Goal: Task Accomplishment & Management: Complete application form

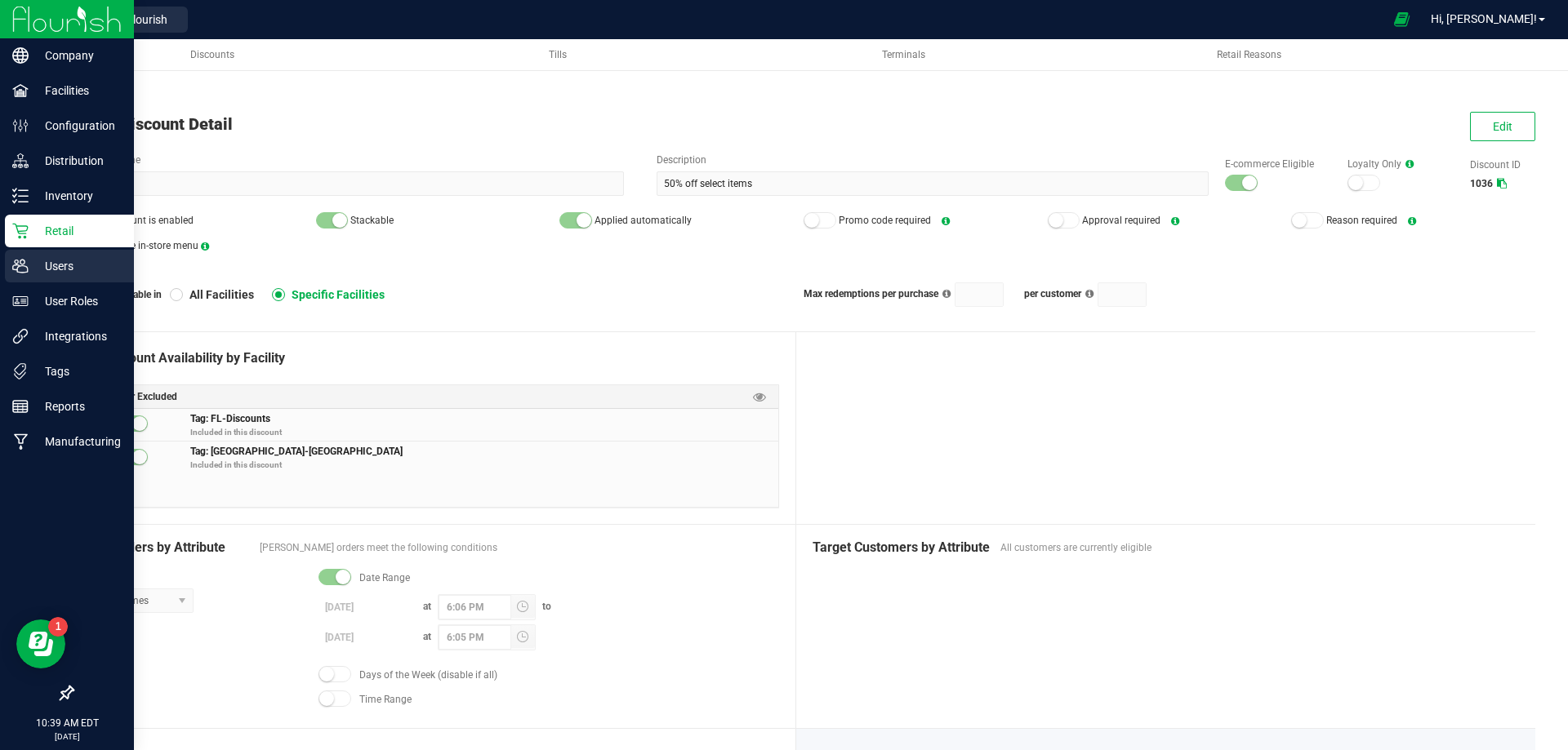
click at [45, 261] on p "Users" at bounding box center [77, 265] width 98 height 19
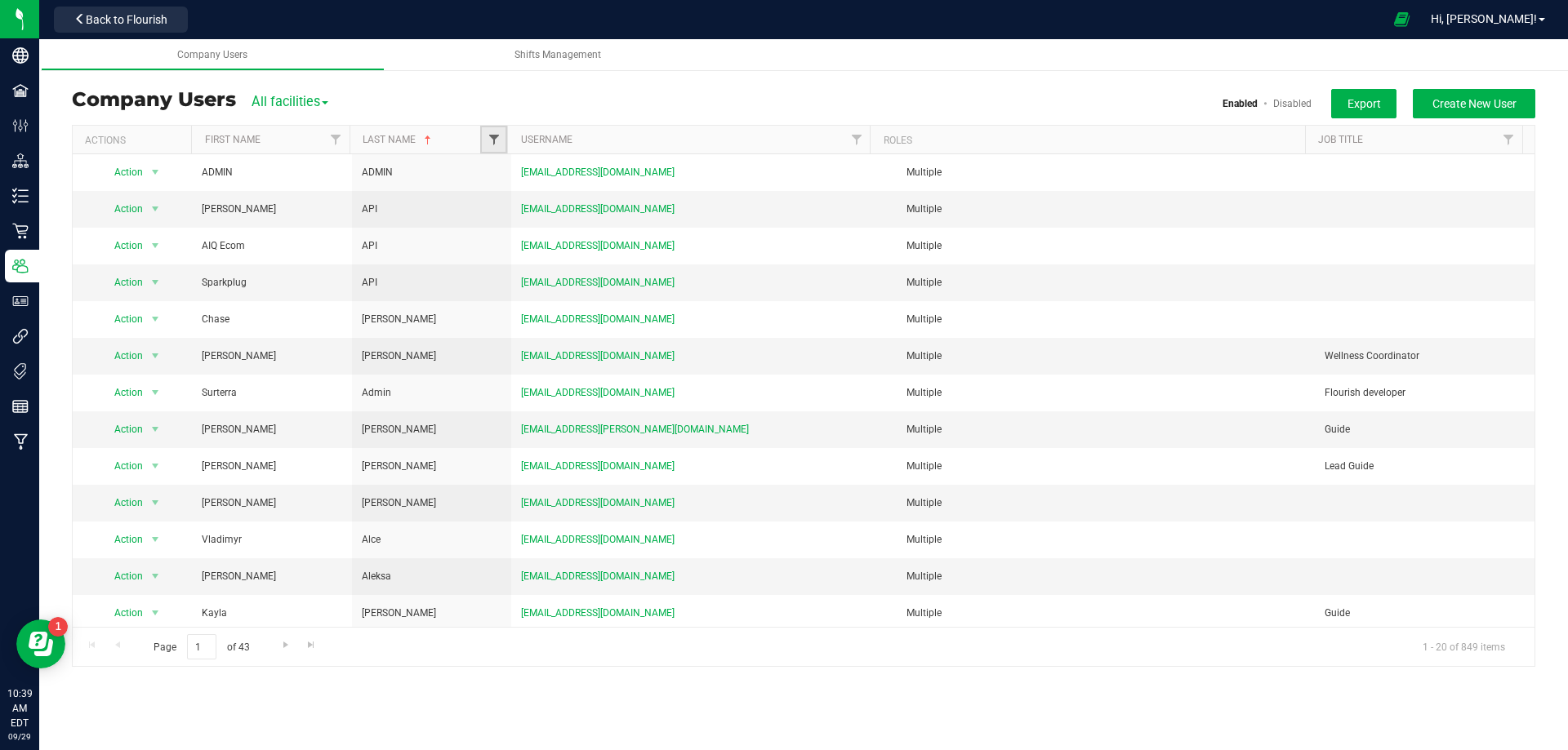
click at [489, 146] on span "Filter" at bounding box center [494, 139] width 13 height 13
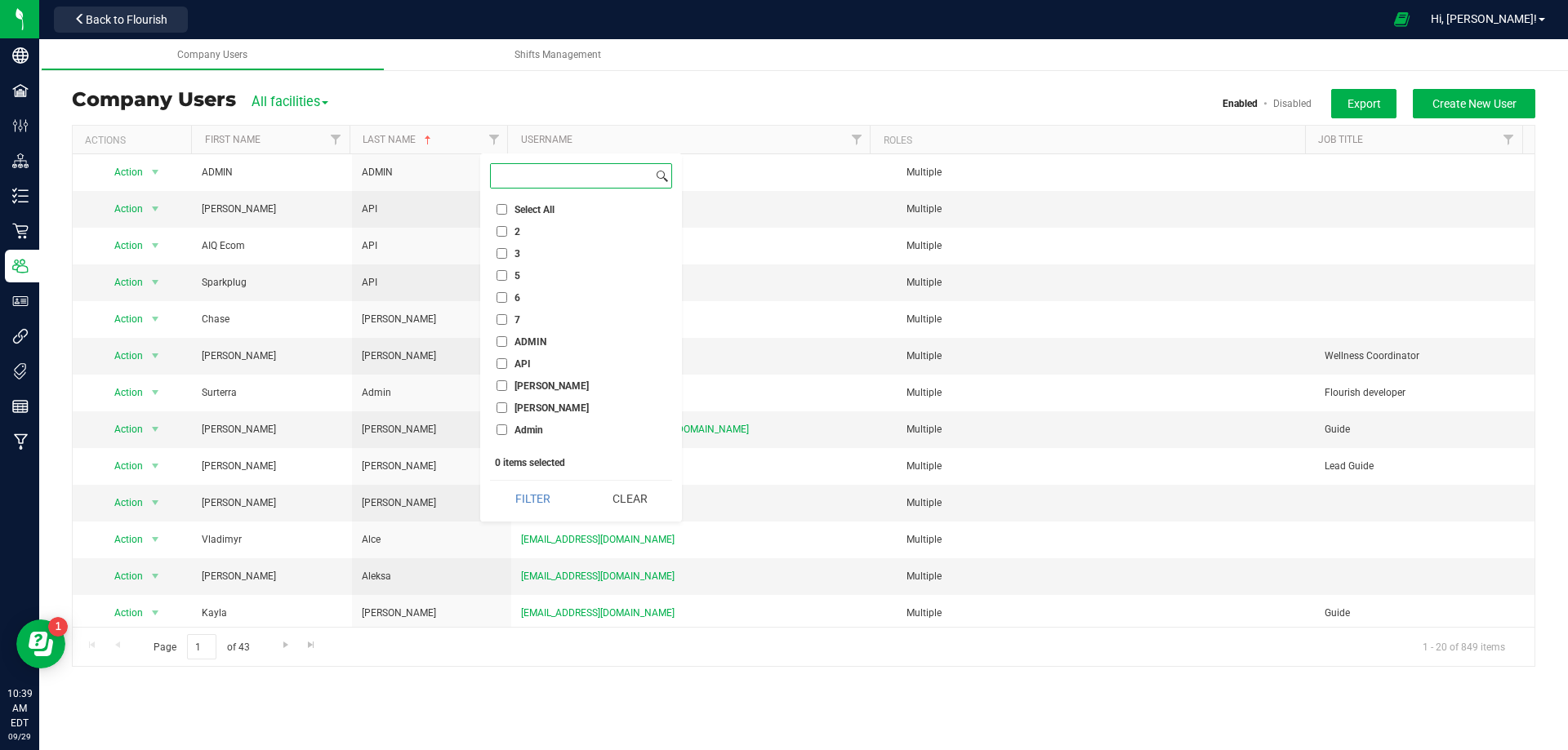
paste input "Sacra"
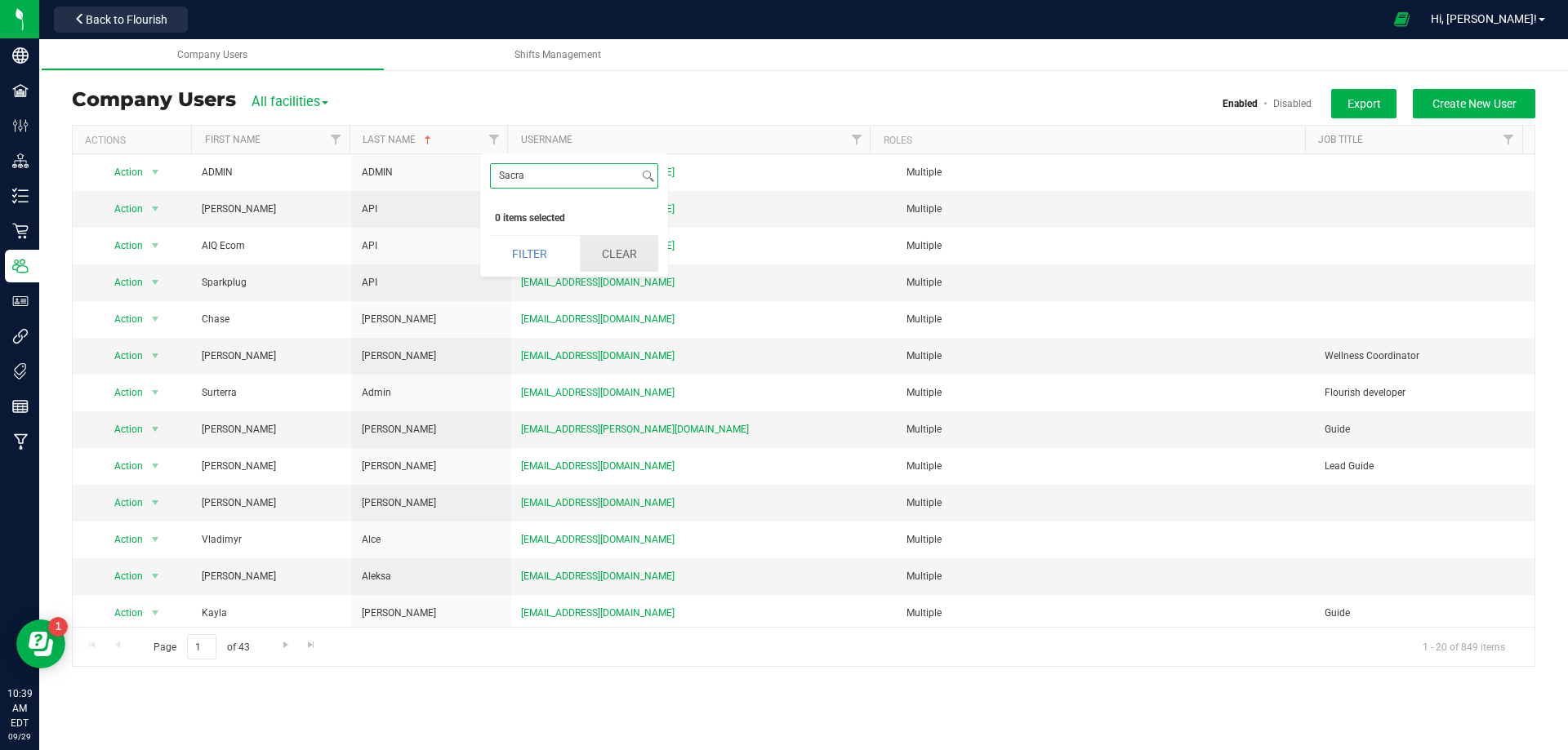
type input "Sacra"
click at [609, 249] on button "Clear" at bounding box center [619, 253] width 79 height 36
click at [1467, 105] on span "Create New User" at bounding box center [1474, 103] width 84 height 13
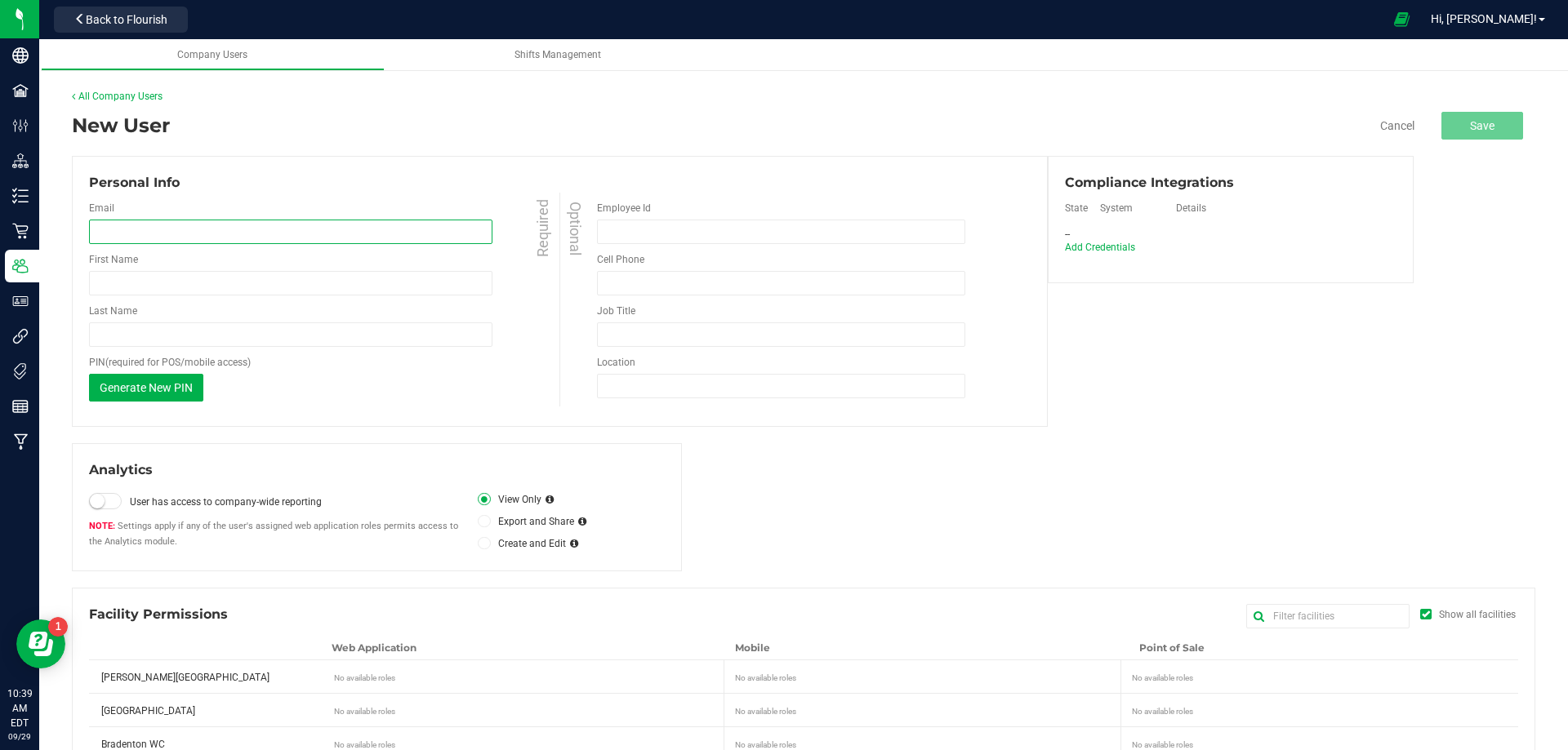
click at [177, 228] on input "email" at bounding box center [290, 231] width 403 height 25
paste input "[EMAIL_ADDRESS][DOMAIN_NAME]"
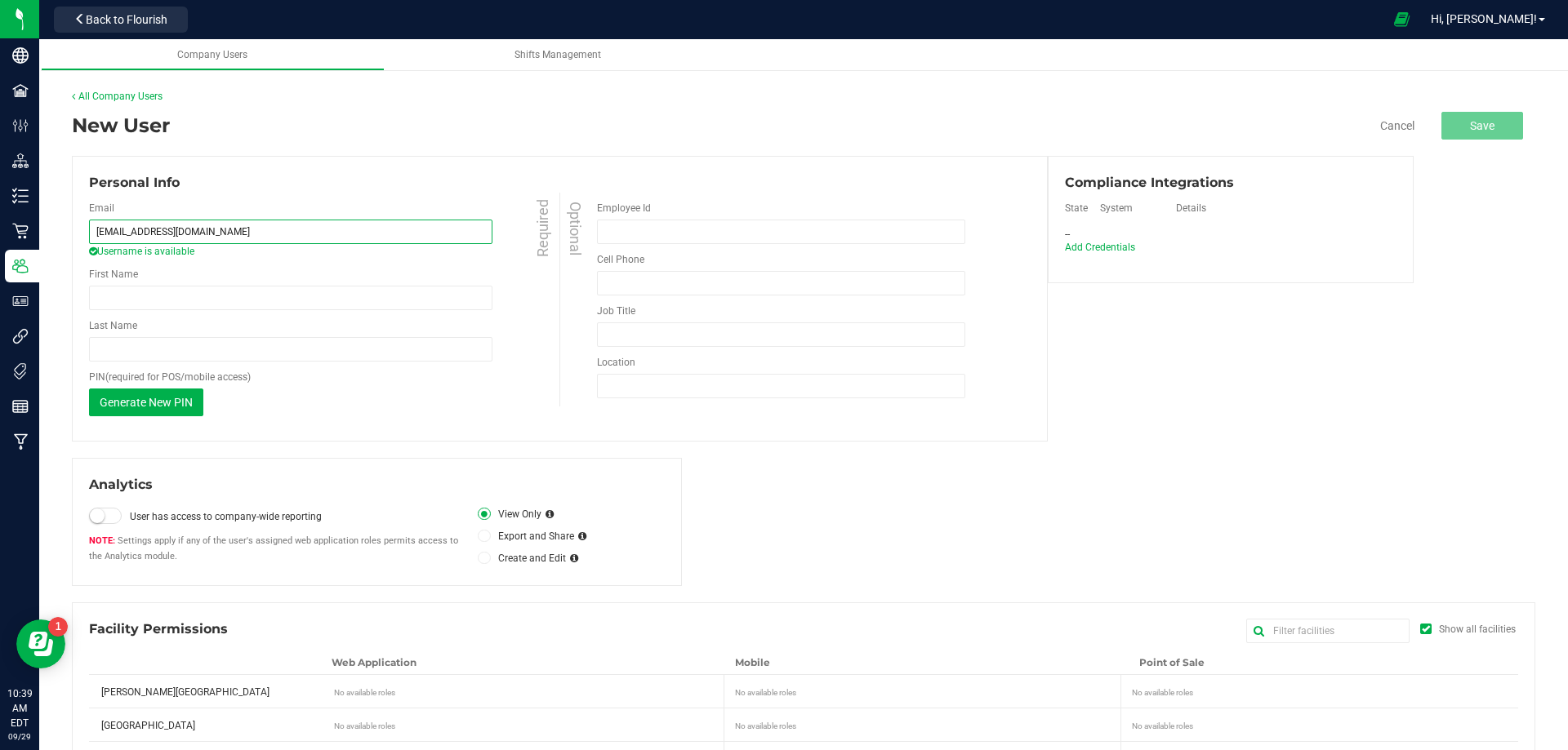
type input "[EMAIL_ADDRESS][DOMAIN_NAME]"
drag, startPoint x: 167, startPoint y: 285, endPoint x: 141, endPoint y: 298, distance: 29.1
click at [164, 287] on input "First Name" at bounding box center [290, 297] width 403 height 25
paste input "[PERSON_NAME]"
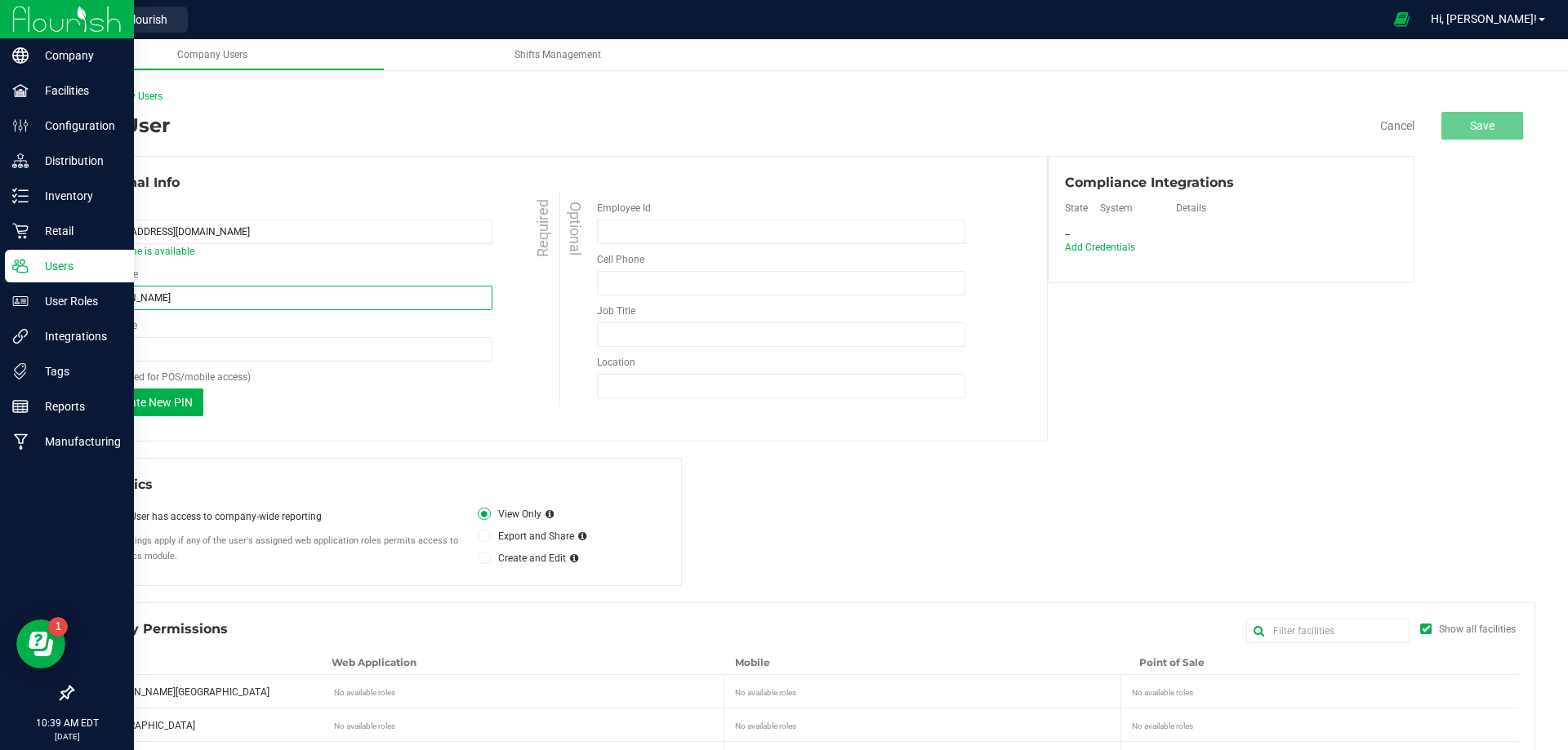
type input "[PERSON_NAME]"
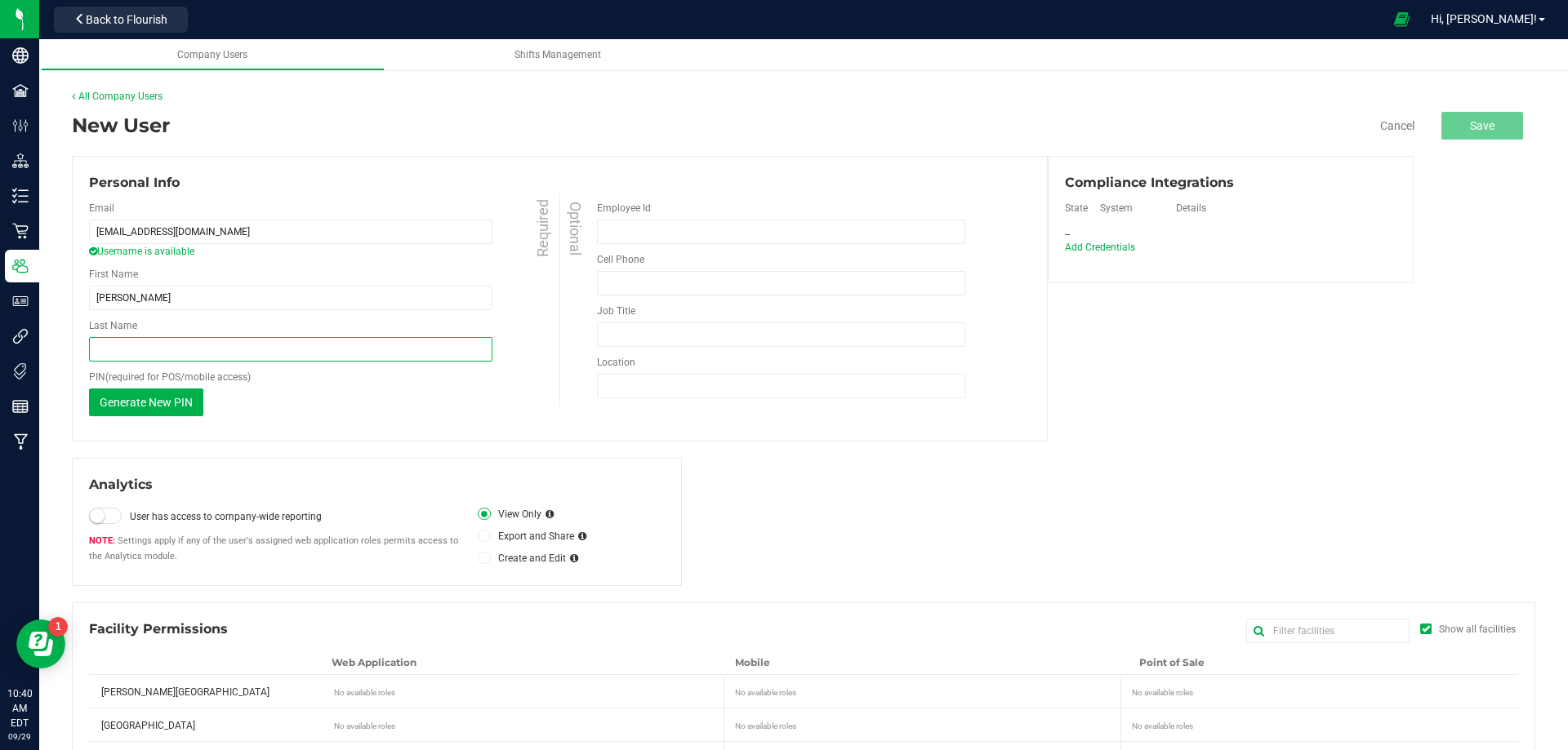
click at [176, 356] on input "Last Name" at bounding box center [290, 349] width 403 height 25
paste input "Sacra"
type input "Sacra"
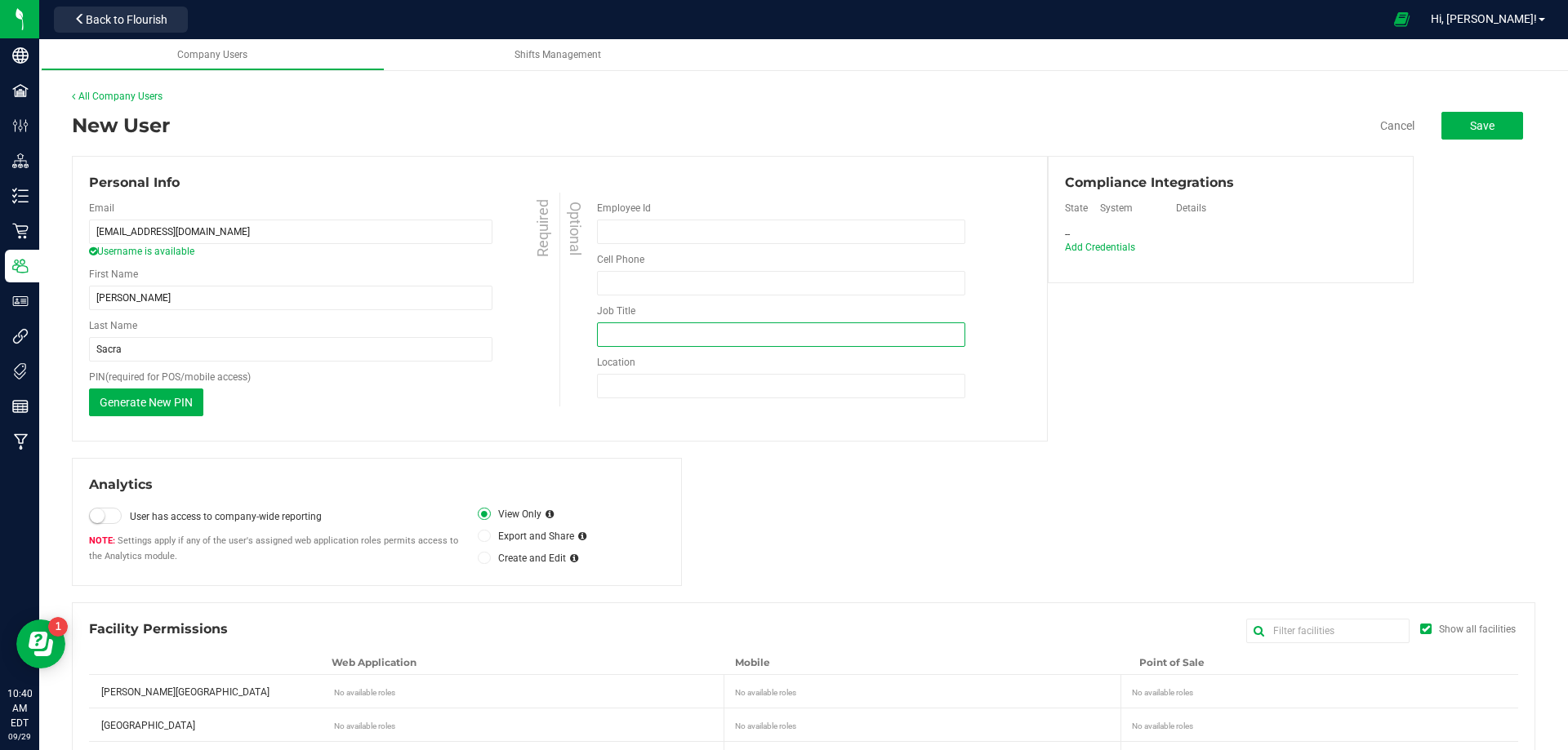
click at [667, 346] on input "Job Title" at bounding box center [780, 335] width 369 height 25
click at [650, 327] on input "Job Title" at bounding box center [780, 335] width 369 height 25
paste input "Retail Sales Associate"
type input "Retail Sales Associate"
click at [660, 371] on div "Location Invalid location: only alphanumeric characters and limited punctuation…" at bounding box center [812, 376] width 433 height 43
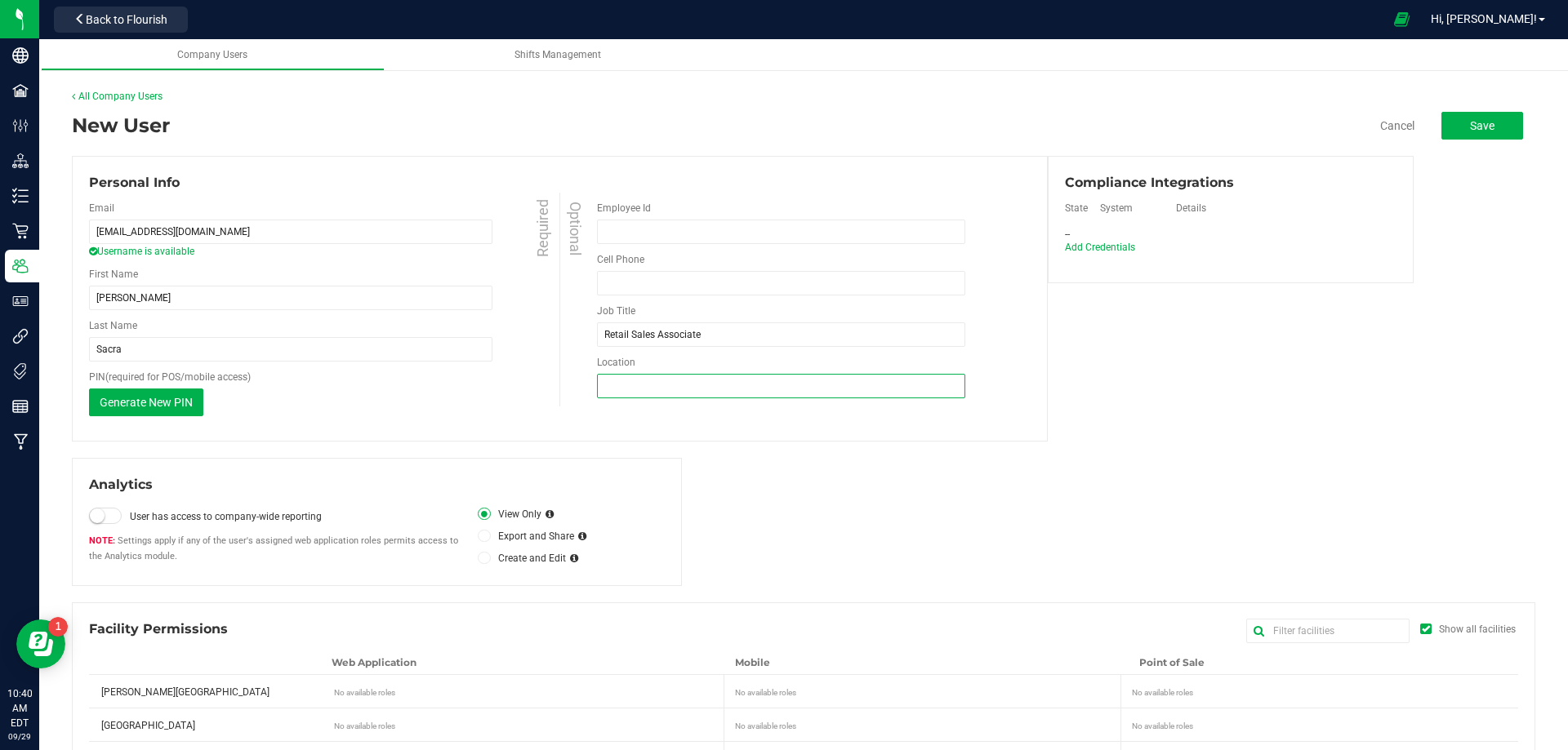
click at [662, 390] on input "Location" at bounding box center [780, 386] width 369 height 25
type input "[GEOGRAPHIC_DATA][PERSON_NAME]"
click at [1095, 254] on div "Add Credentials" at bounding box center [1105, 247] width 81 height 13
click at [1098, 247] on span "Add Credentials" at bounding box center [1100, 247] width 70 height 11
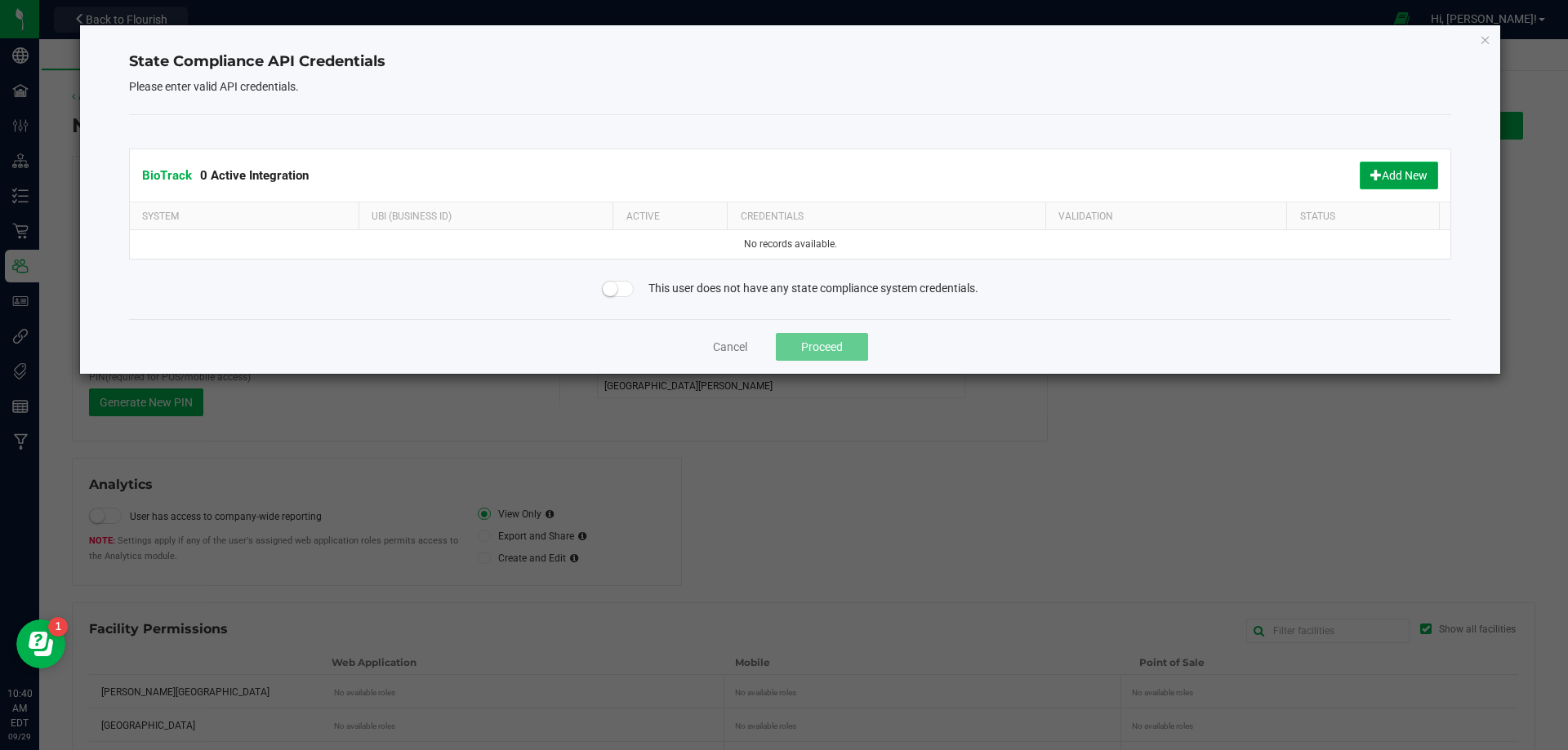
click at [1370, 182] on button "Add New" at bounding box center [1399, 176] width 79 height 27
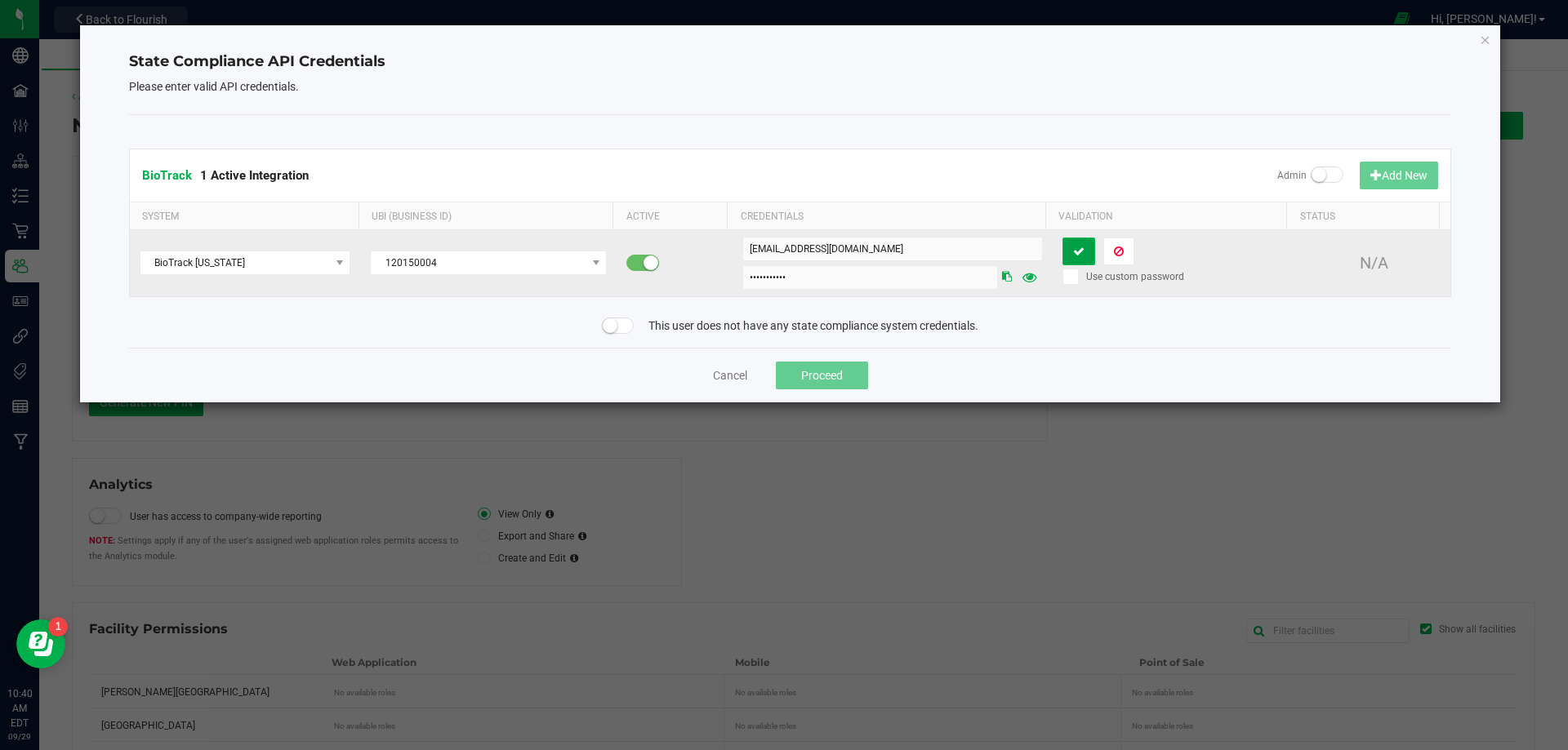
click at [1073, 246] on icon at bounding box center [1079, 252] width 11 height 11
click at [846, 371] on button "Proceed" at bounding box center [822, 375] width 92 height 27
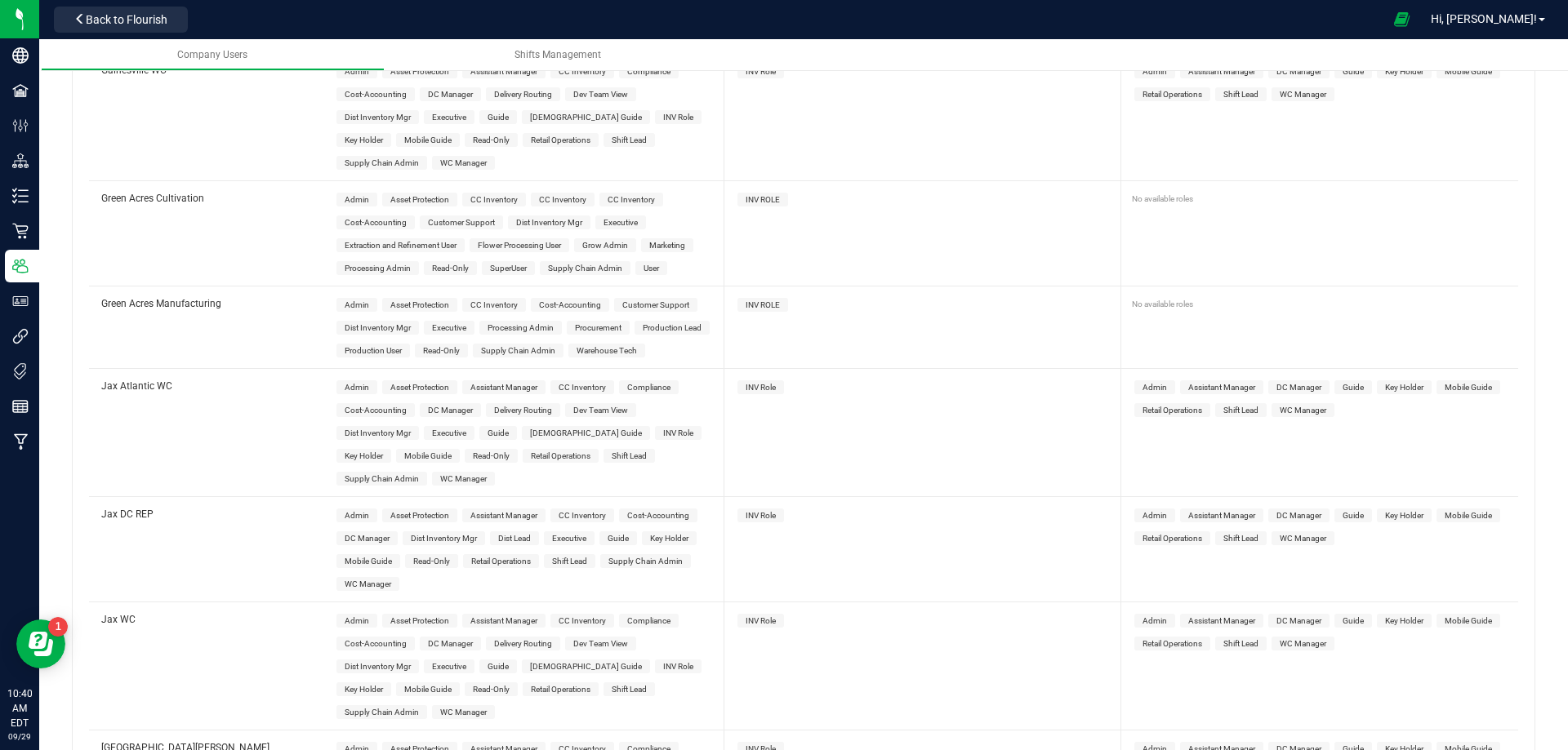
scroll to position [2612, 0]
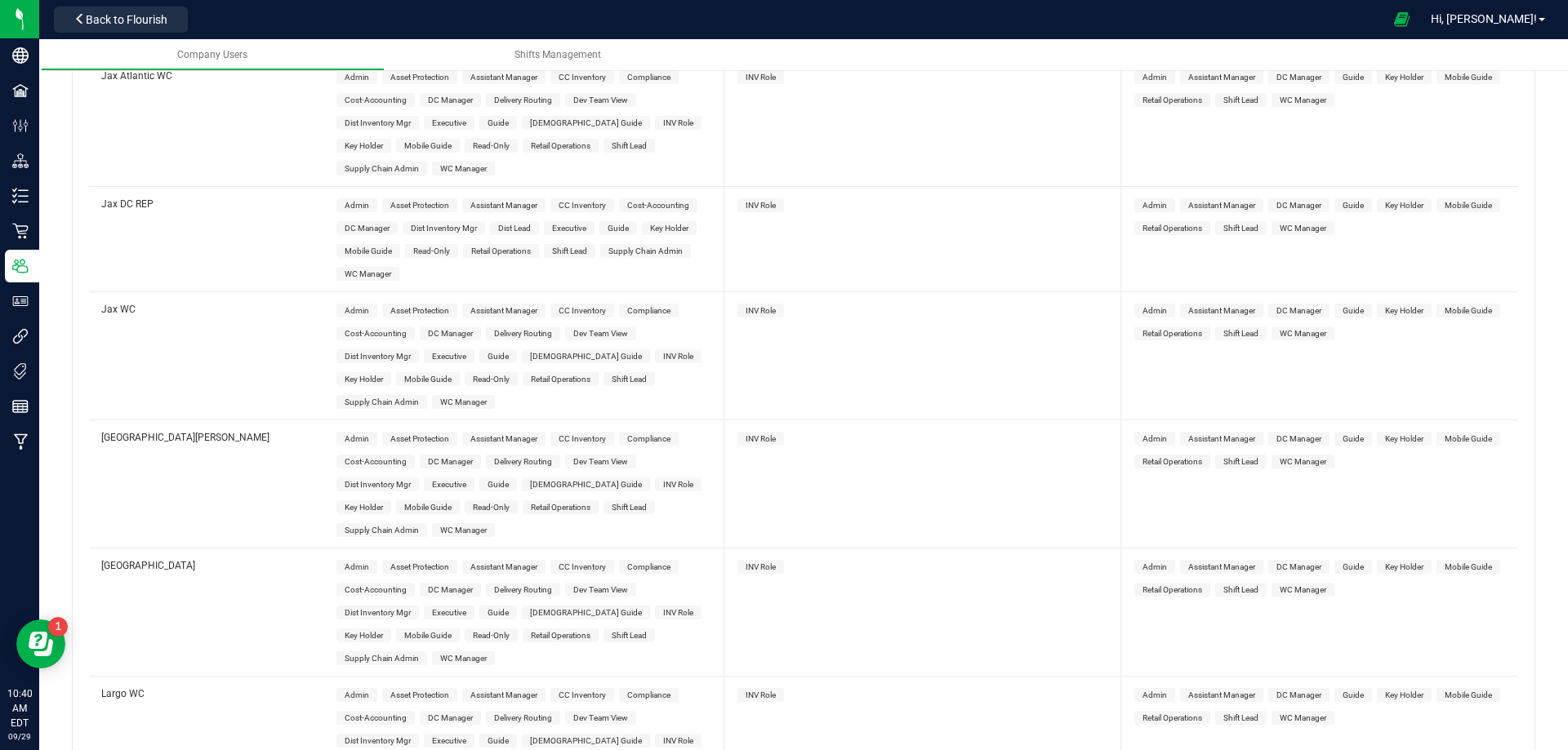
click at [506, 480] on span "Guide" at bounding box center [498, 485] width 21 height 9
click at [756, 434] on span "INV Role" at bounding box center [760, 439] width 30 height 9
click at [752, 434] on span "INV Role" at bounding box center [760, 439] width 30 height 9
click at [1353, 432] on span "Guide" at bounding box center [1352, 438] width 38 height 14
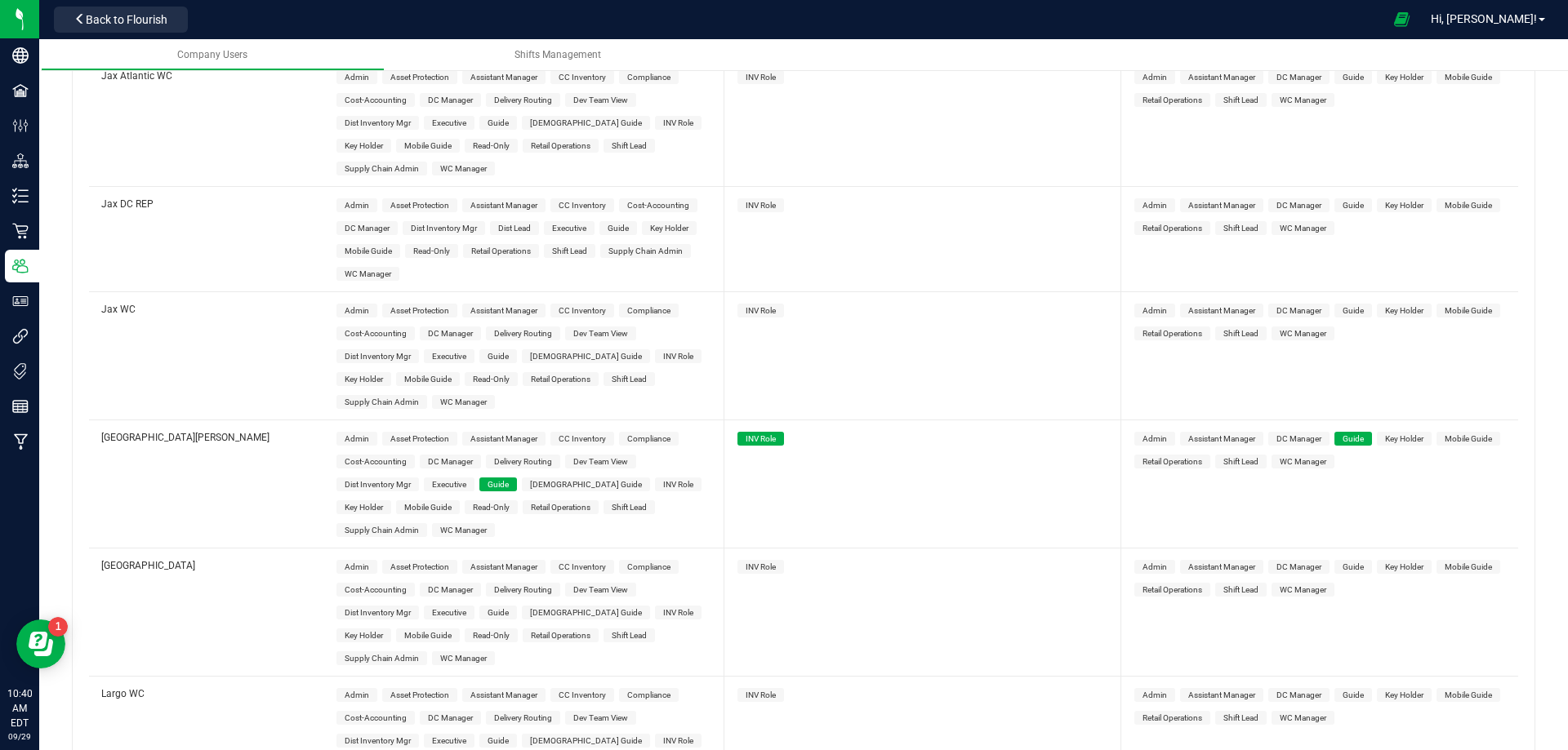
scroll to position [0, 0]
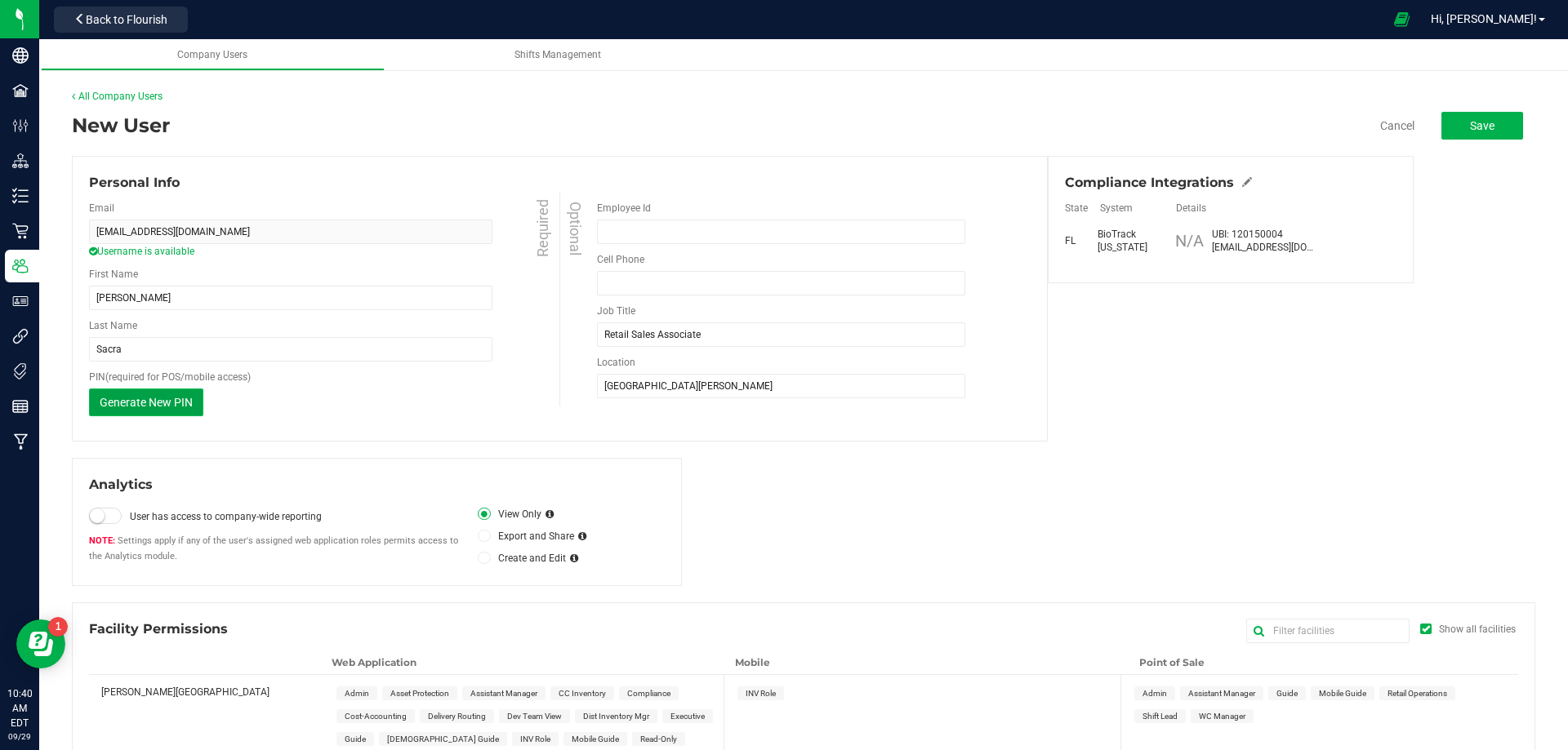
click at [143, 392] on button "Generate New PIN" at bounding box center [145, 402] width 114 height 27
click at [1457, 116] on button "Save" at bounding box center [1481, 125] width 81 height 27
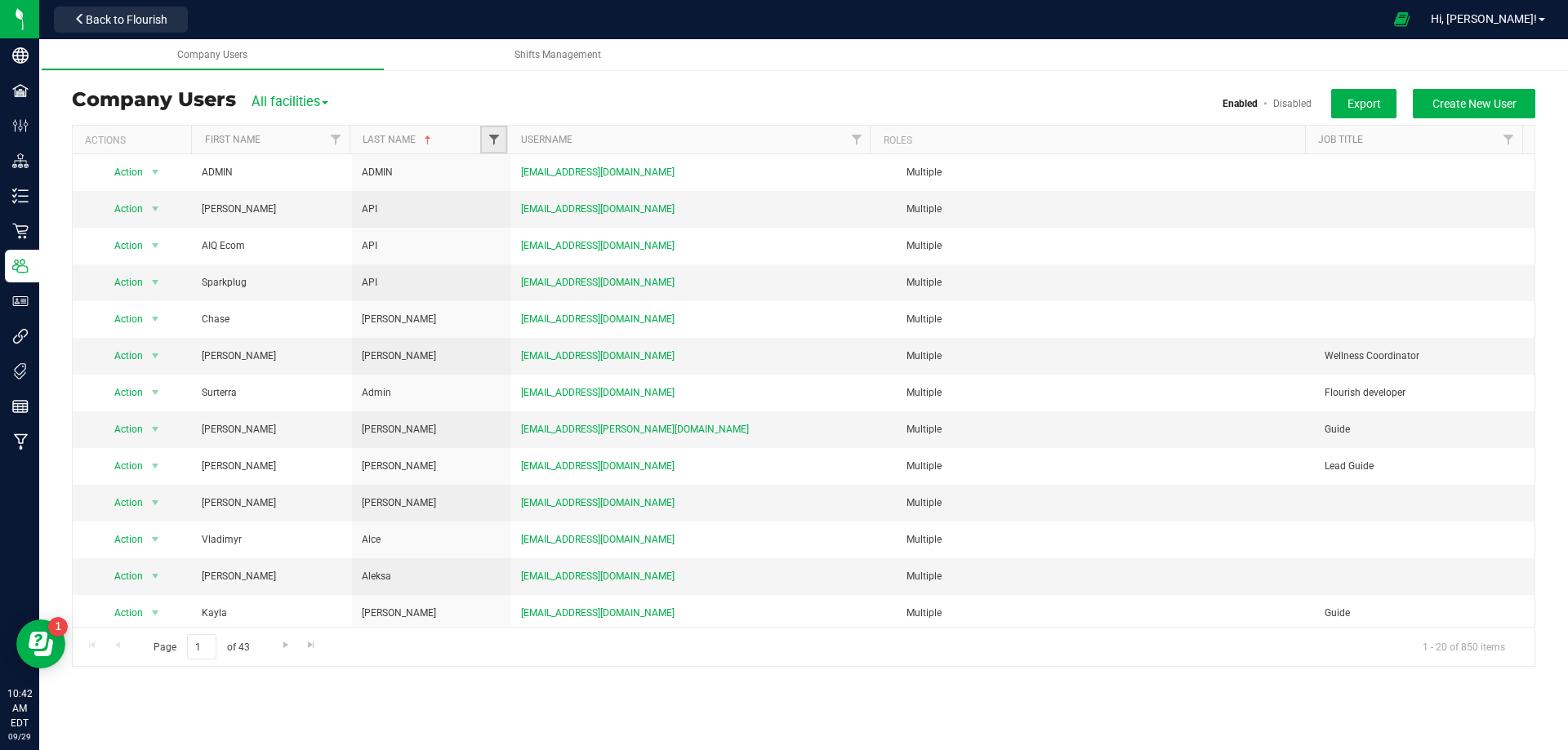
click at [491, 135] on span "Filter" at bounding box center [494, 139] width 13 height 13
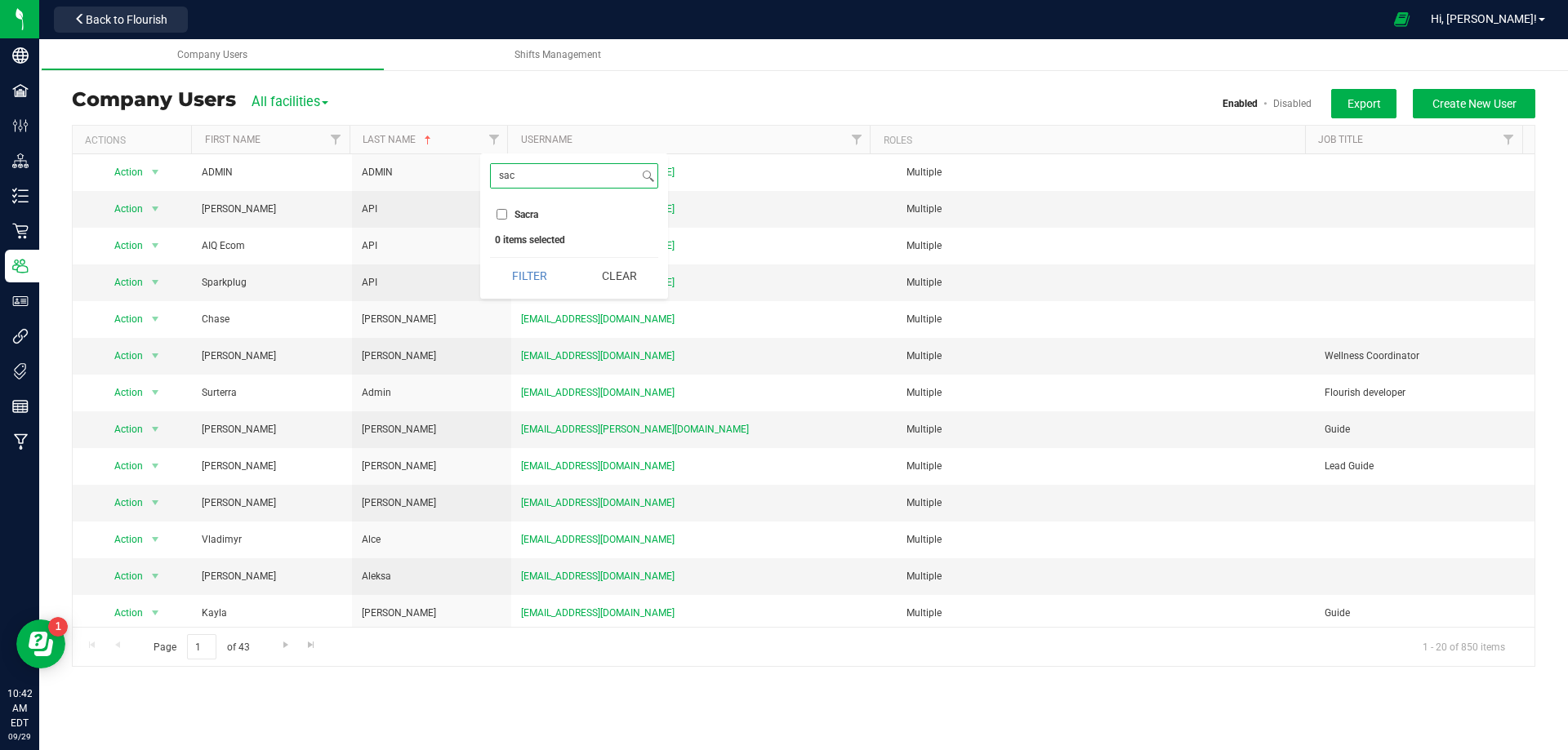
type input "sac"
click at [504, 212] on input "Sacra" at bounding box center [502, 214] width 11 height 11
checkbox input "true"
click at [526, 276] on button "Filter" at bounding box center [529, 275] width 79 height 36
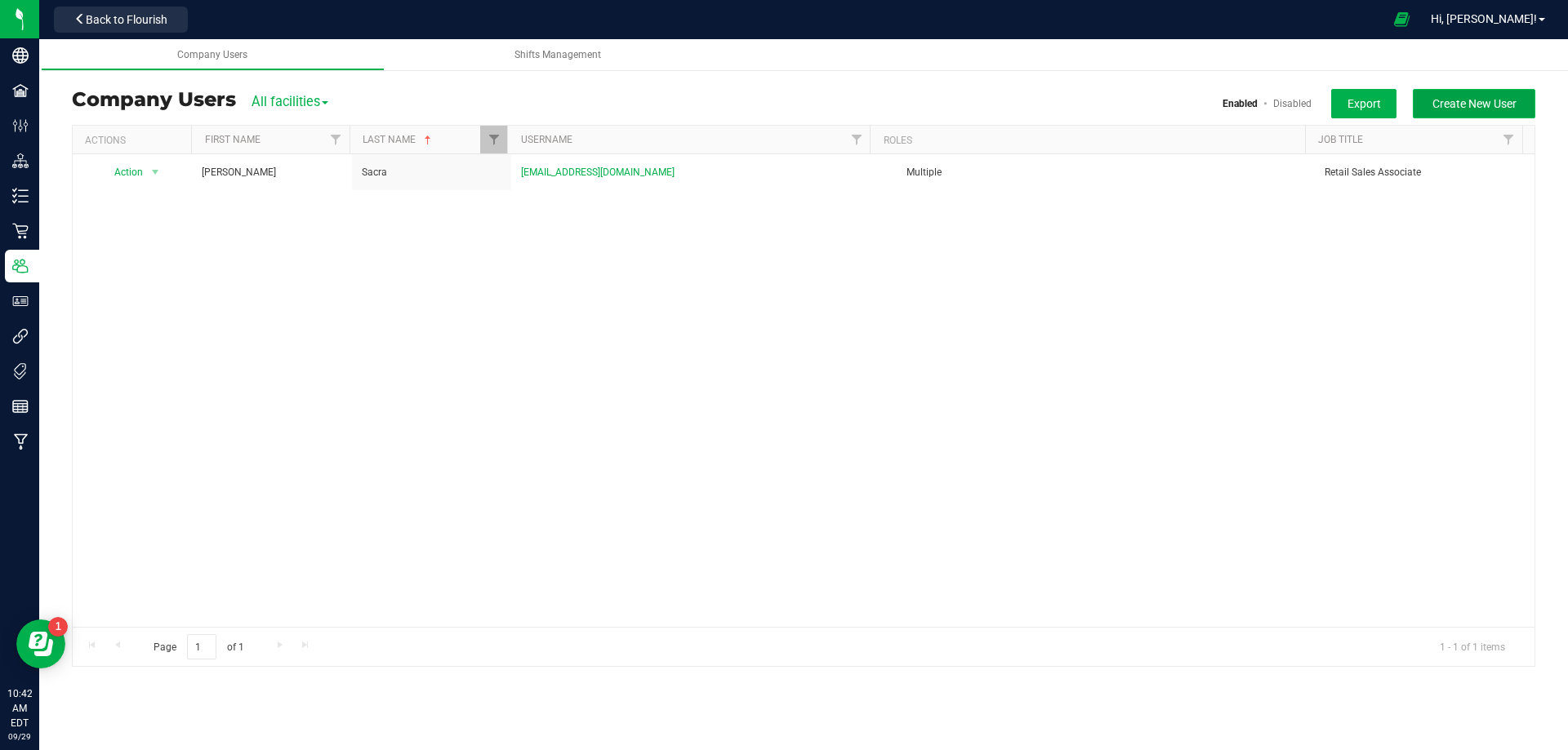
click at [1458, 114] on button "Create New User" at bounding box center [1474, 103] width 123 height 29
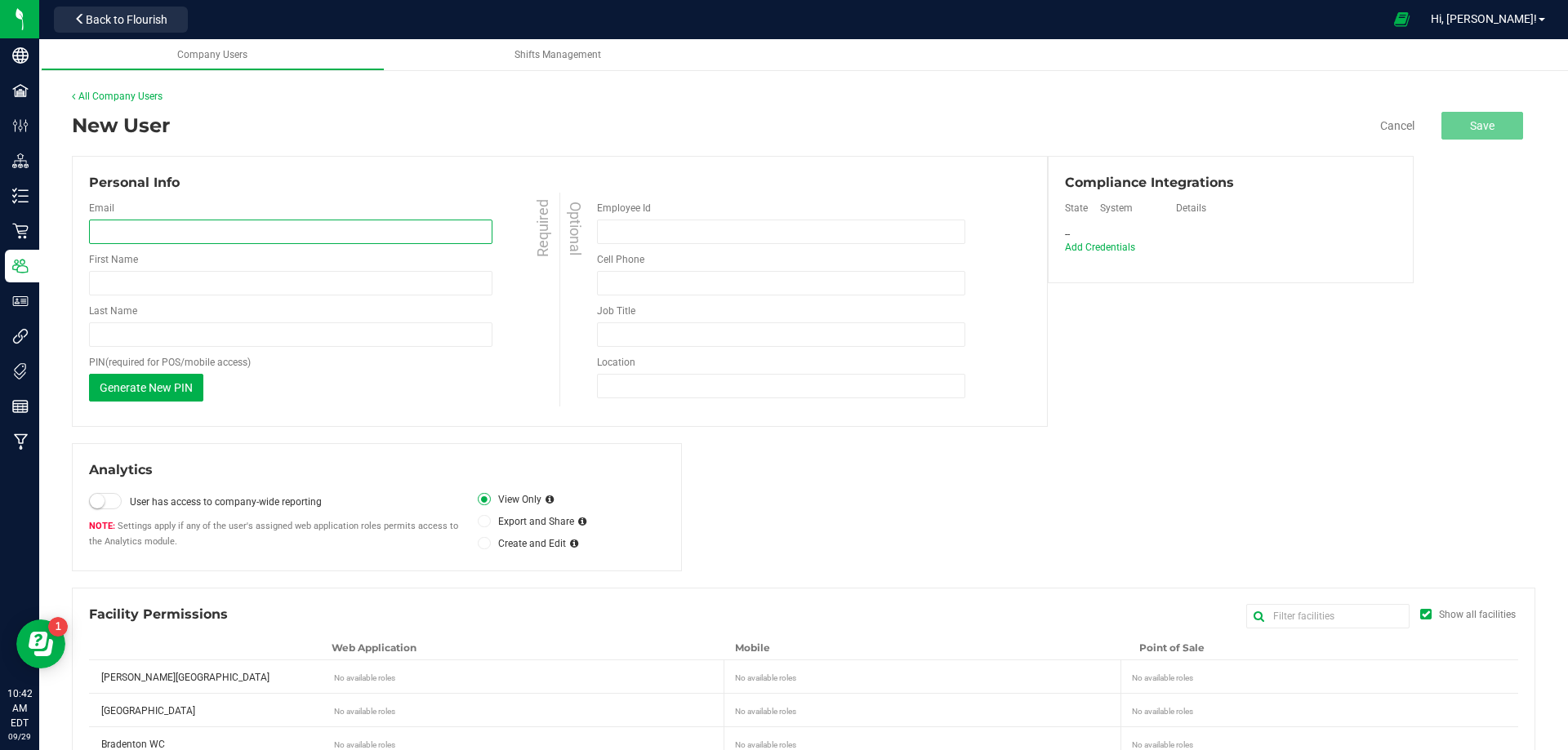
click at [183, 226] on input "email" at bounding box center [290, 231] width 403 height 25
paste input "[EMAIL_ADDRESS][DOMAIN_NAME]"
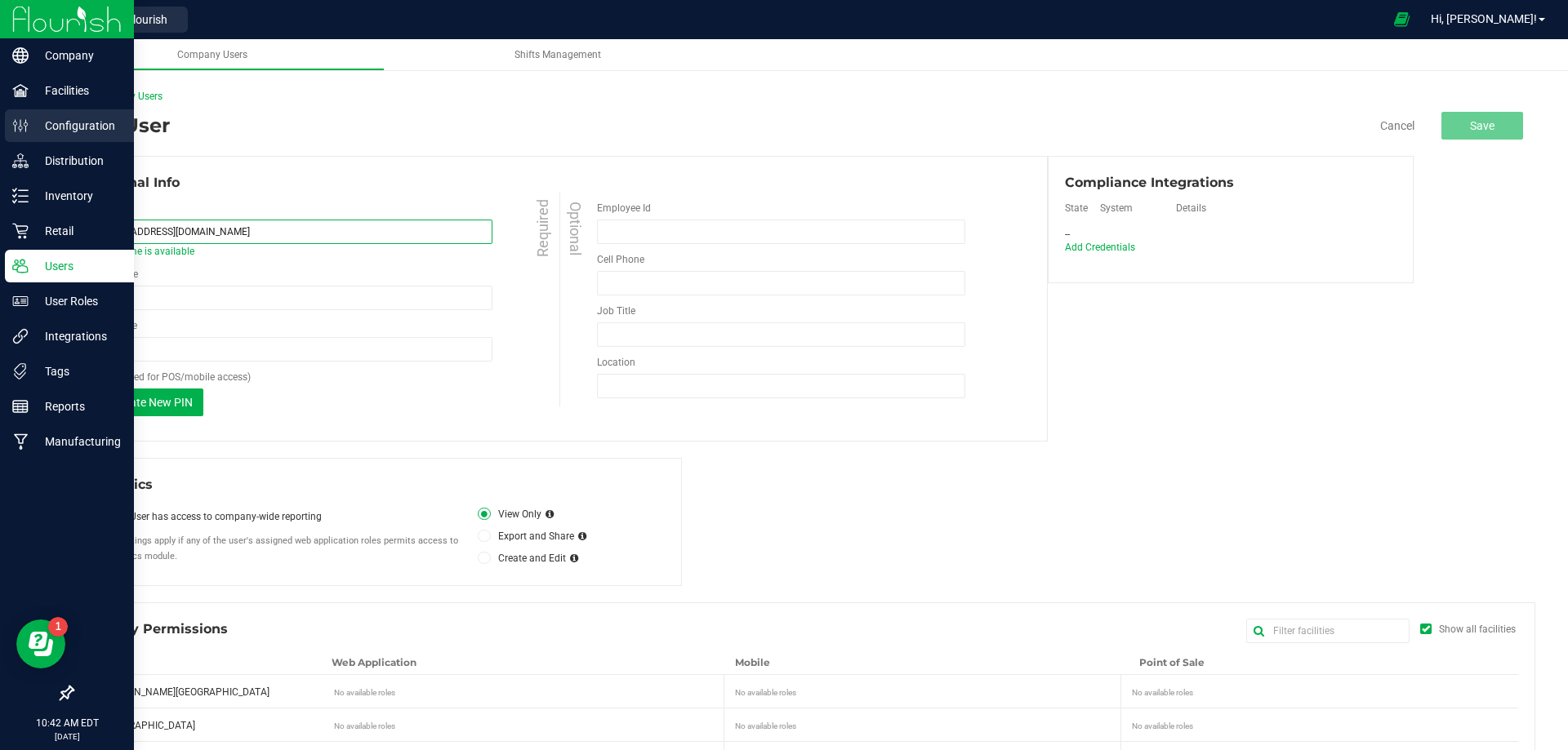
type input "[EMAIL_ADDRESS][DOMAIN_NAME]"
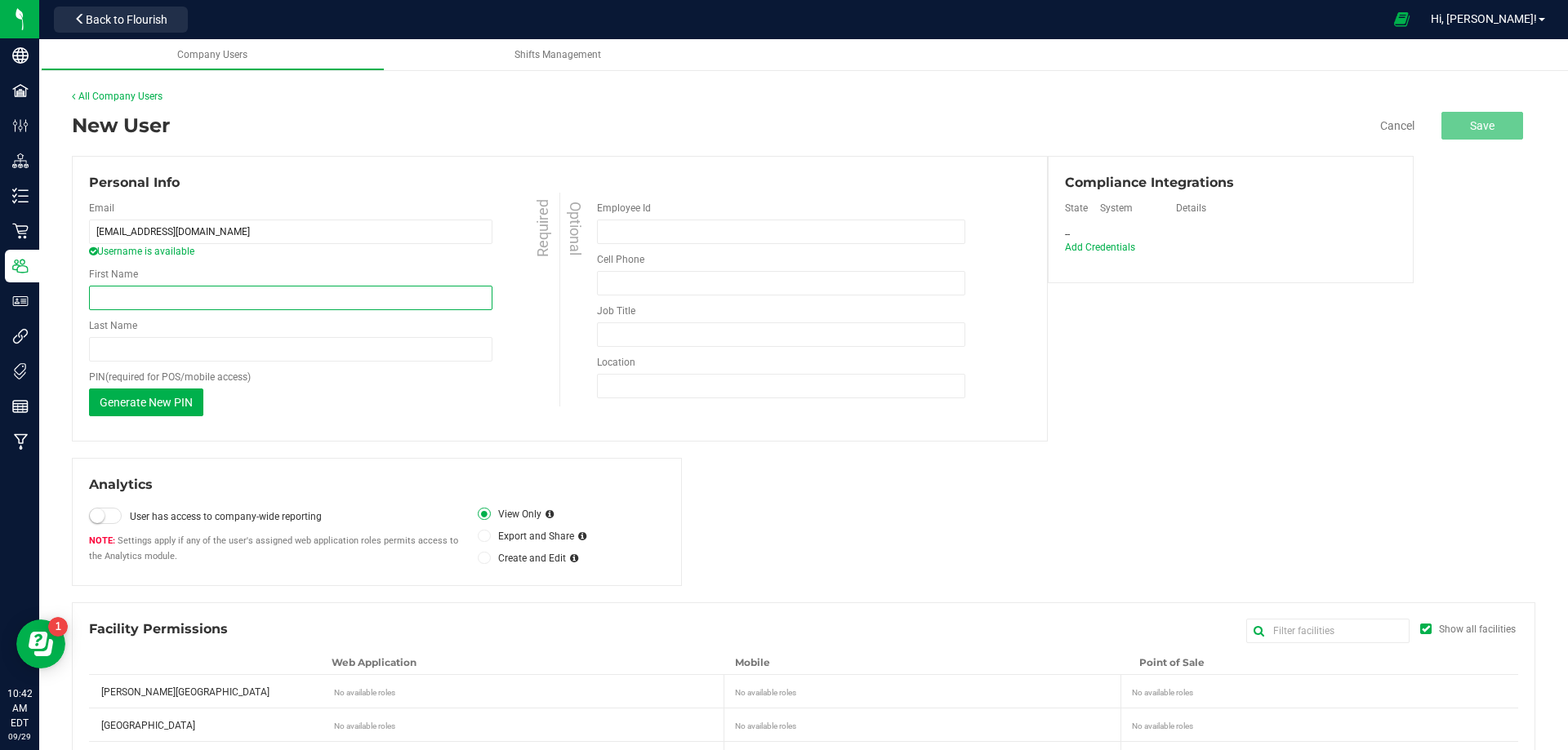
click at [143, 305] on input "First Name" at bounding box center [290, 297] width 403 height 25
paste input "Hope"
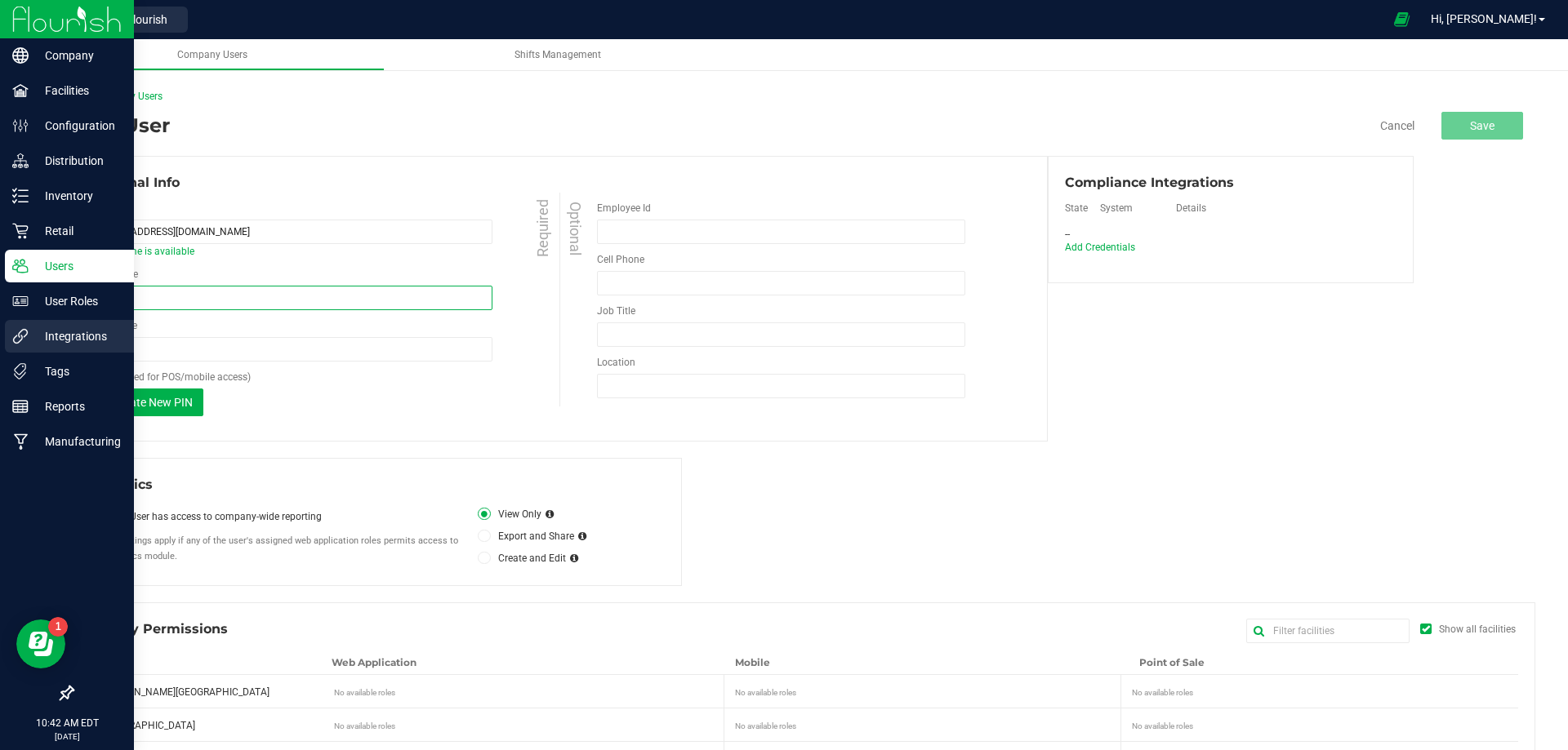
type input "Hope"
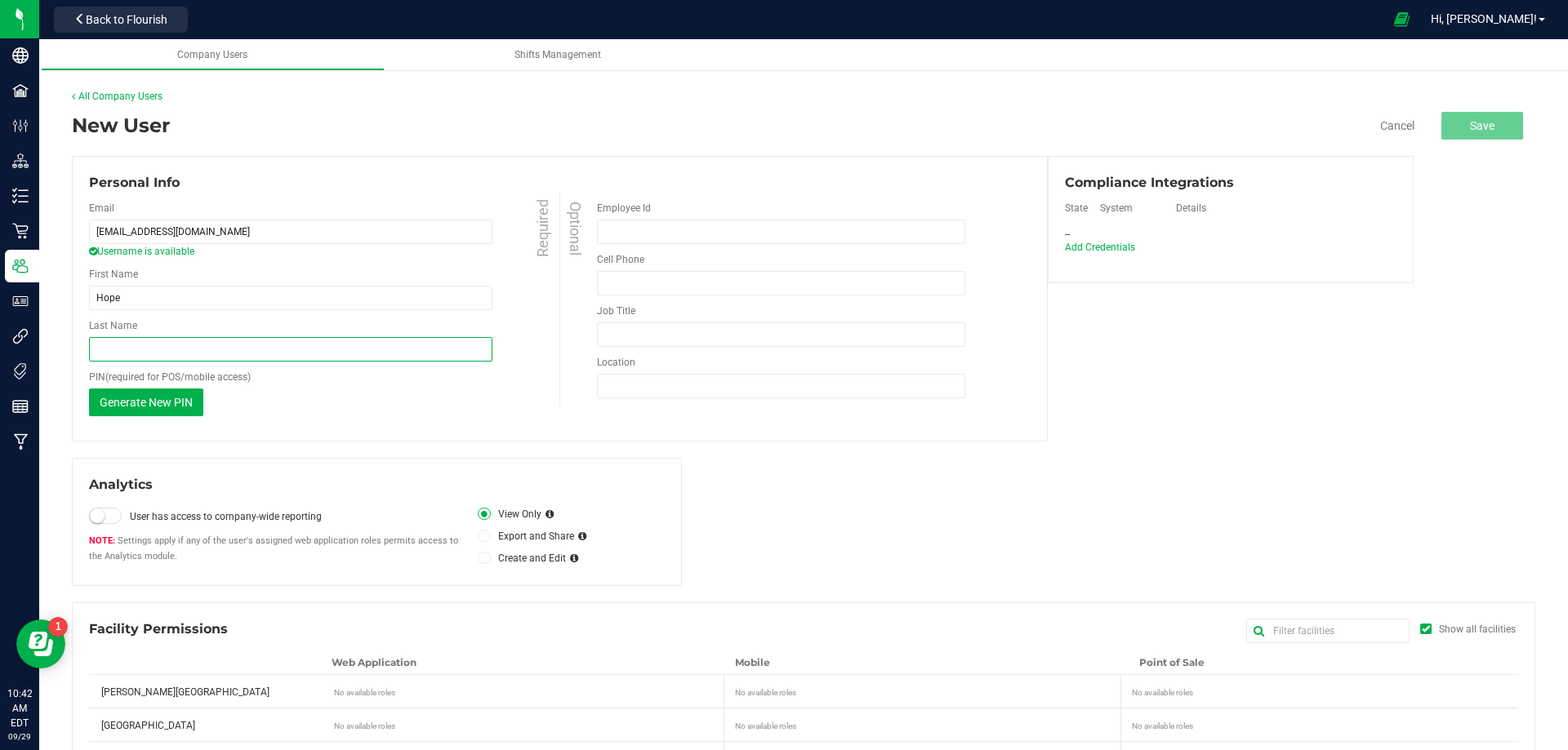
click at [101, 349] on input "Last Name" at bounding box center [290, 349] width 403 height 25
paste input "[PERSON_NAME]"
type input "[PERSON_NAME]"
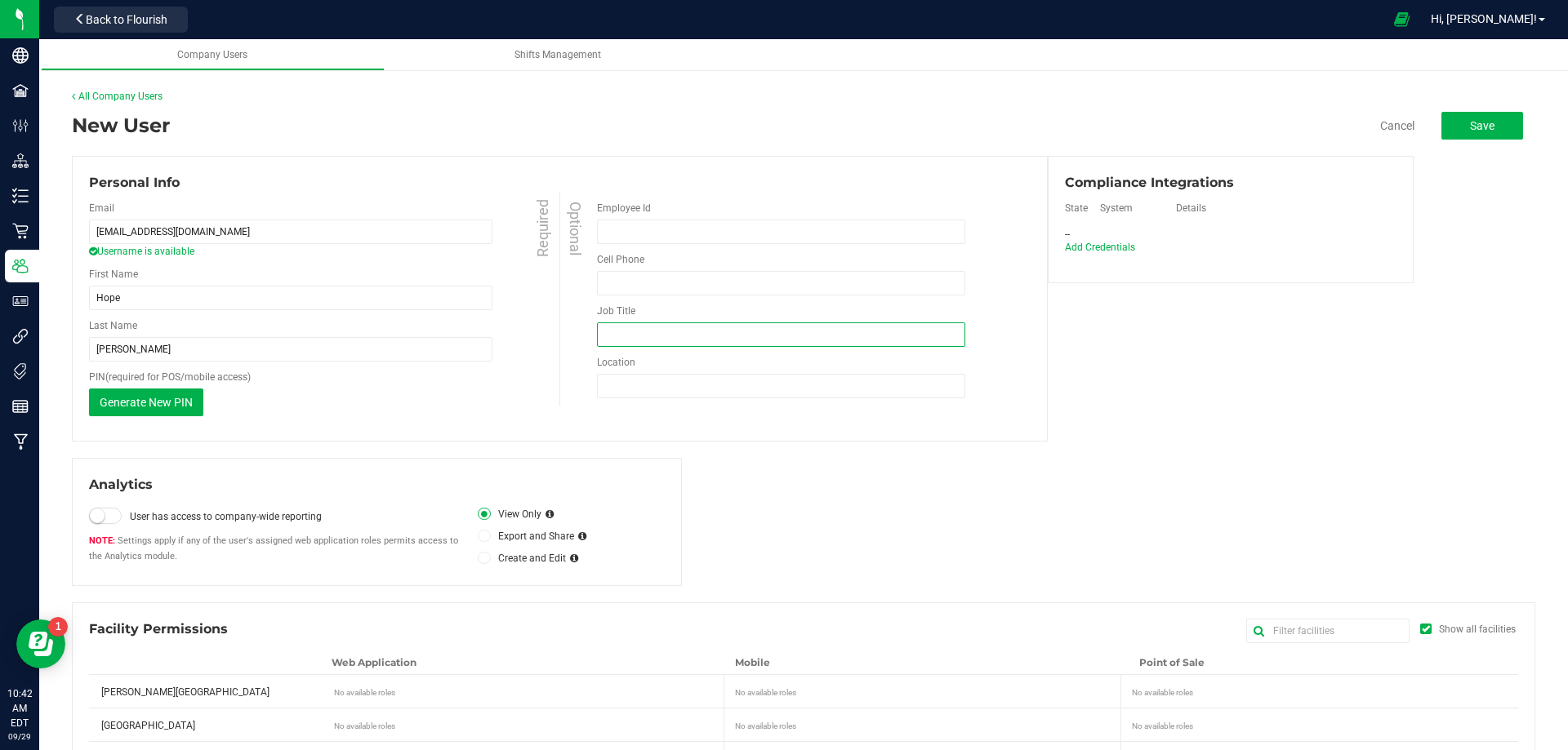
click at [639, 333] on input "Job Title" at bounding box center [780, 335] width 369 height 25
type input "Retail Sales Associate"
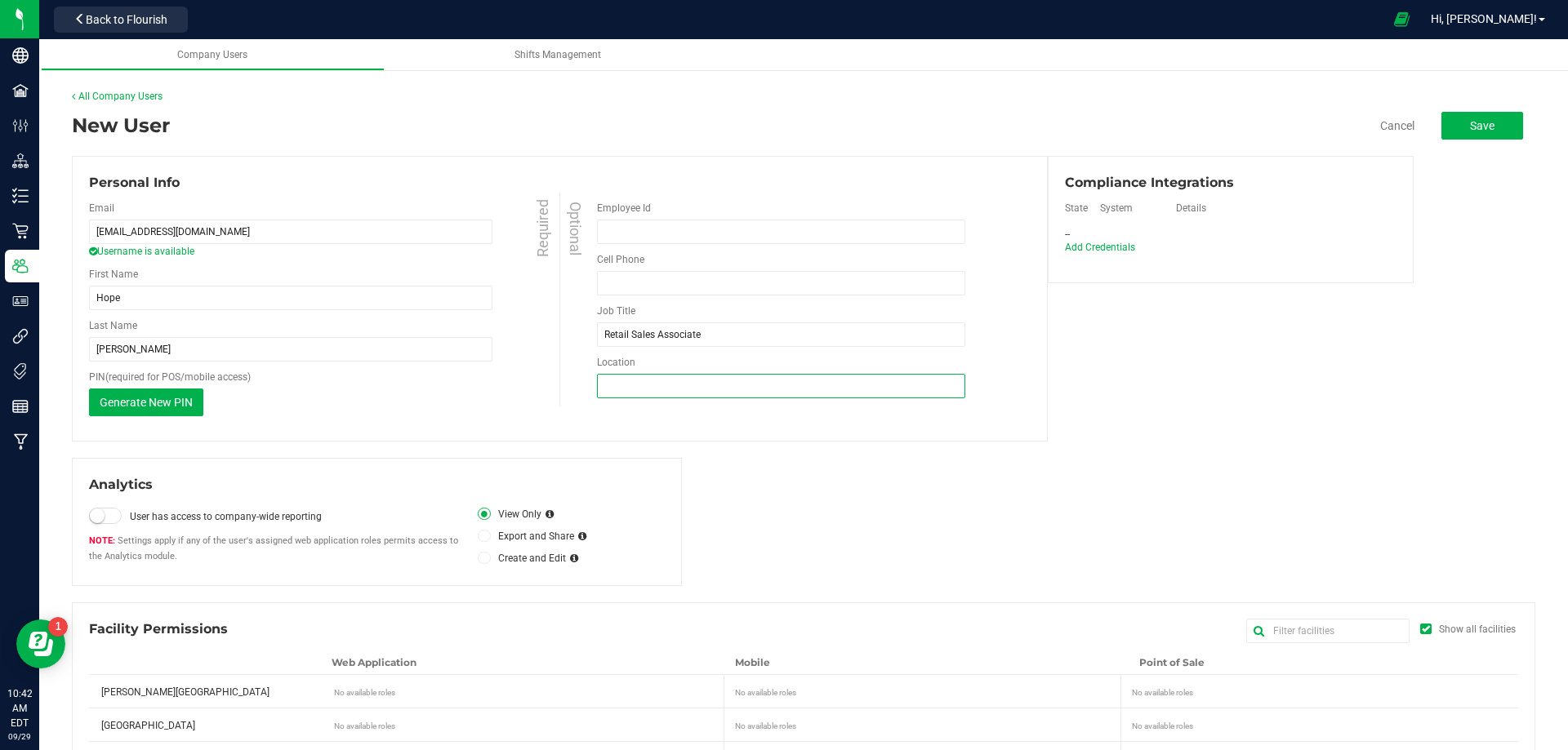
click at [688, 388] on input "Location" at bounding box center [780, 386] width 369 height 25
type input "[PERSON_NAME]"
click at [1110, 242] on span "Add Credentials" at bounding box center [1100, 247] width 70 height 11
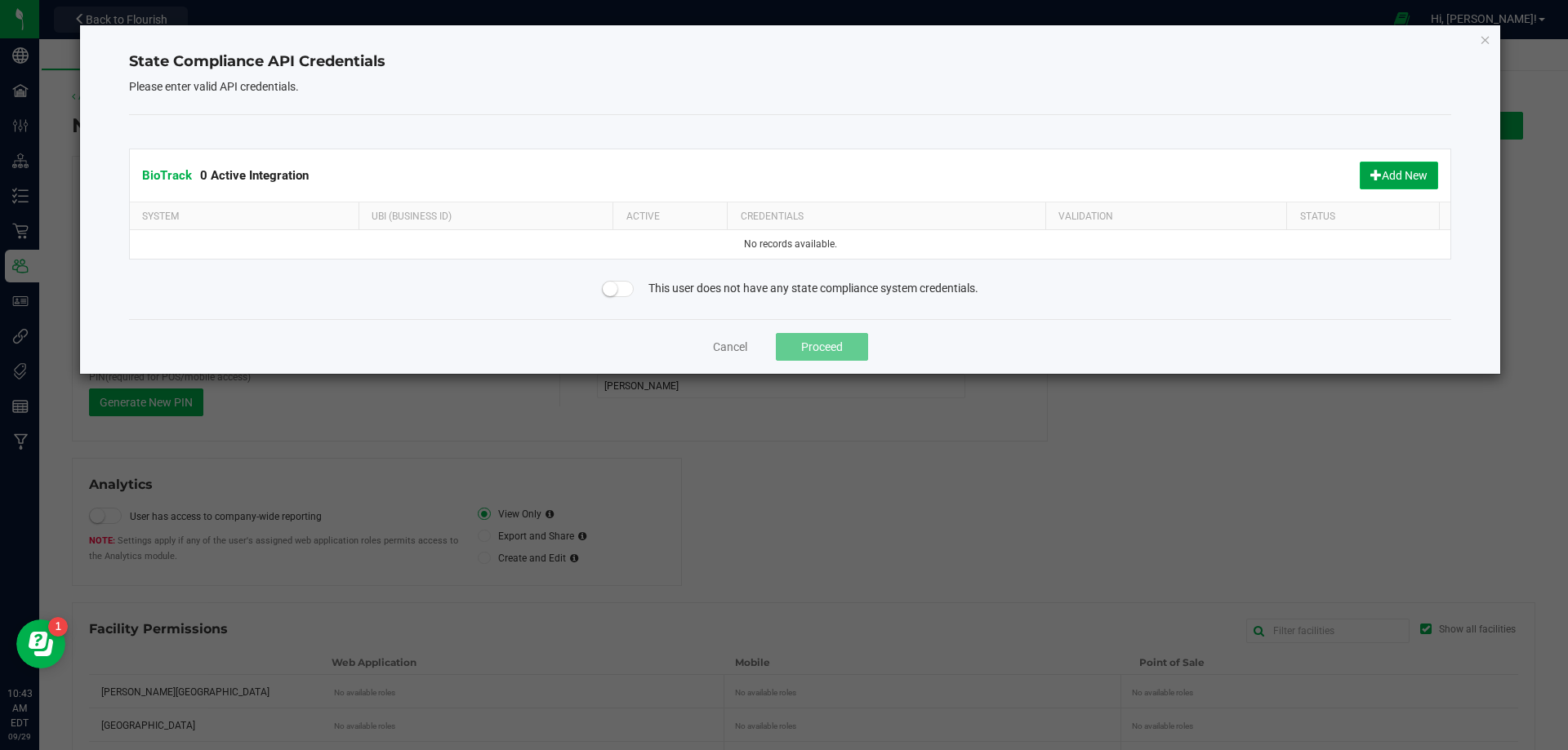
click at [1390, 175] on button "Add New" at bounding box center [1399, 176] width 79 height 27
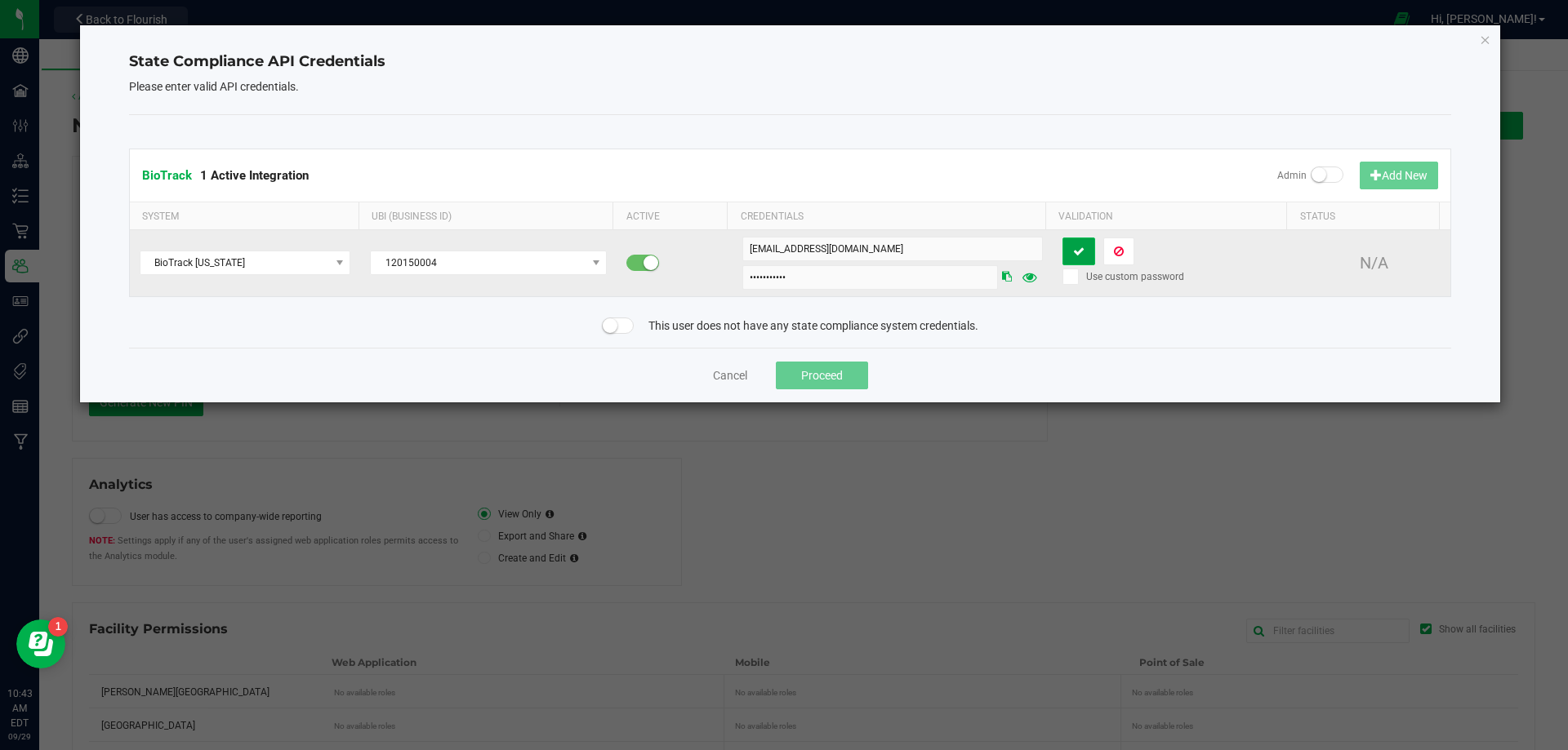
click at [1062, 248] on button at bounding box center [1079, 252] width 33 height 27
click at [1103, 248] on button at bounding box center [1119, 252] width 31 height 27
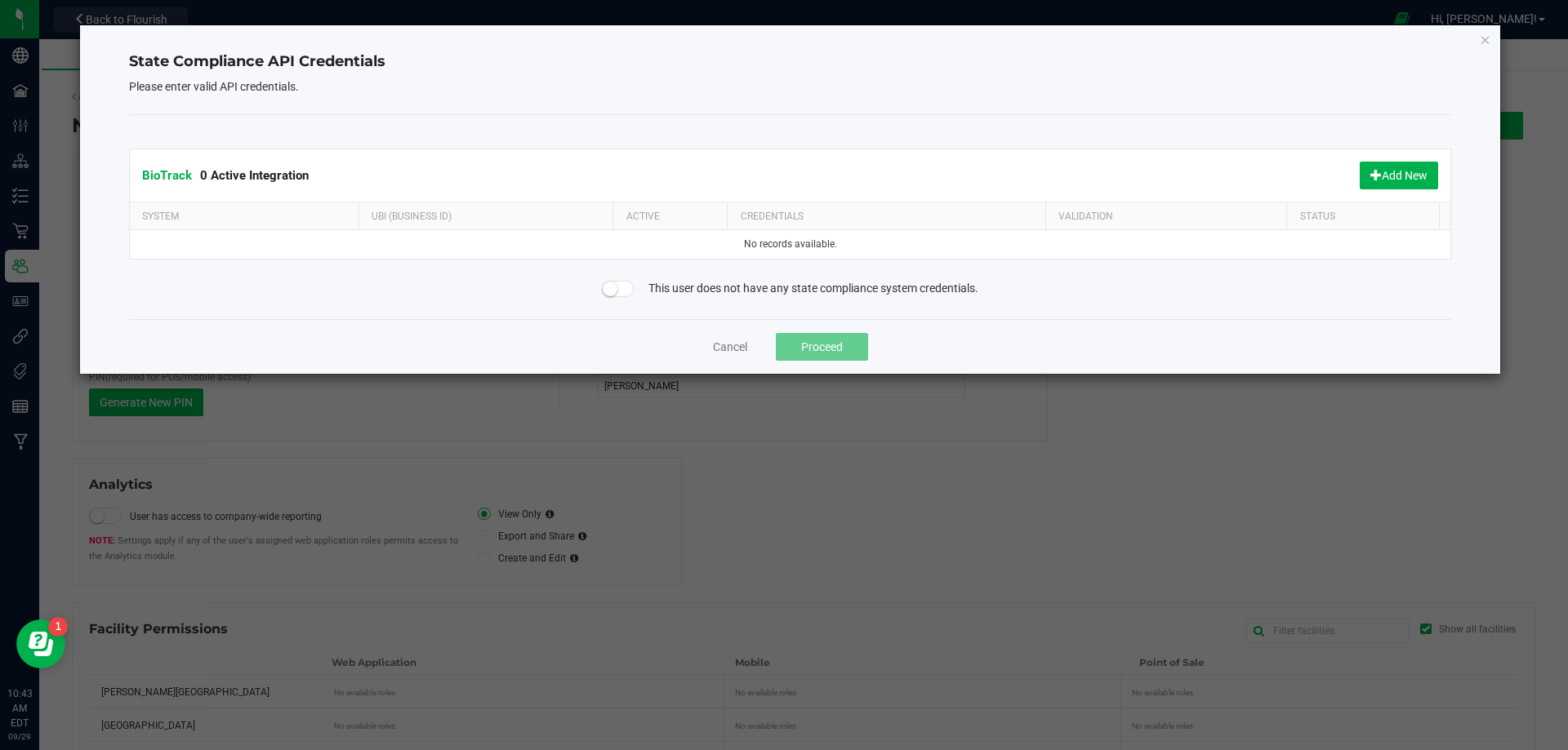
click at [1493, 31] on div "State Compliance API Credentials Please enter valid API credentials. BioTrack 0…" at bounding box center [789, 199] width 1421 height 348
click at [1484, 39] on icon "Close" at bounding box center [1485, 38] width 11 height 19
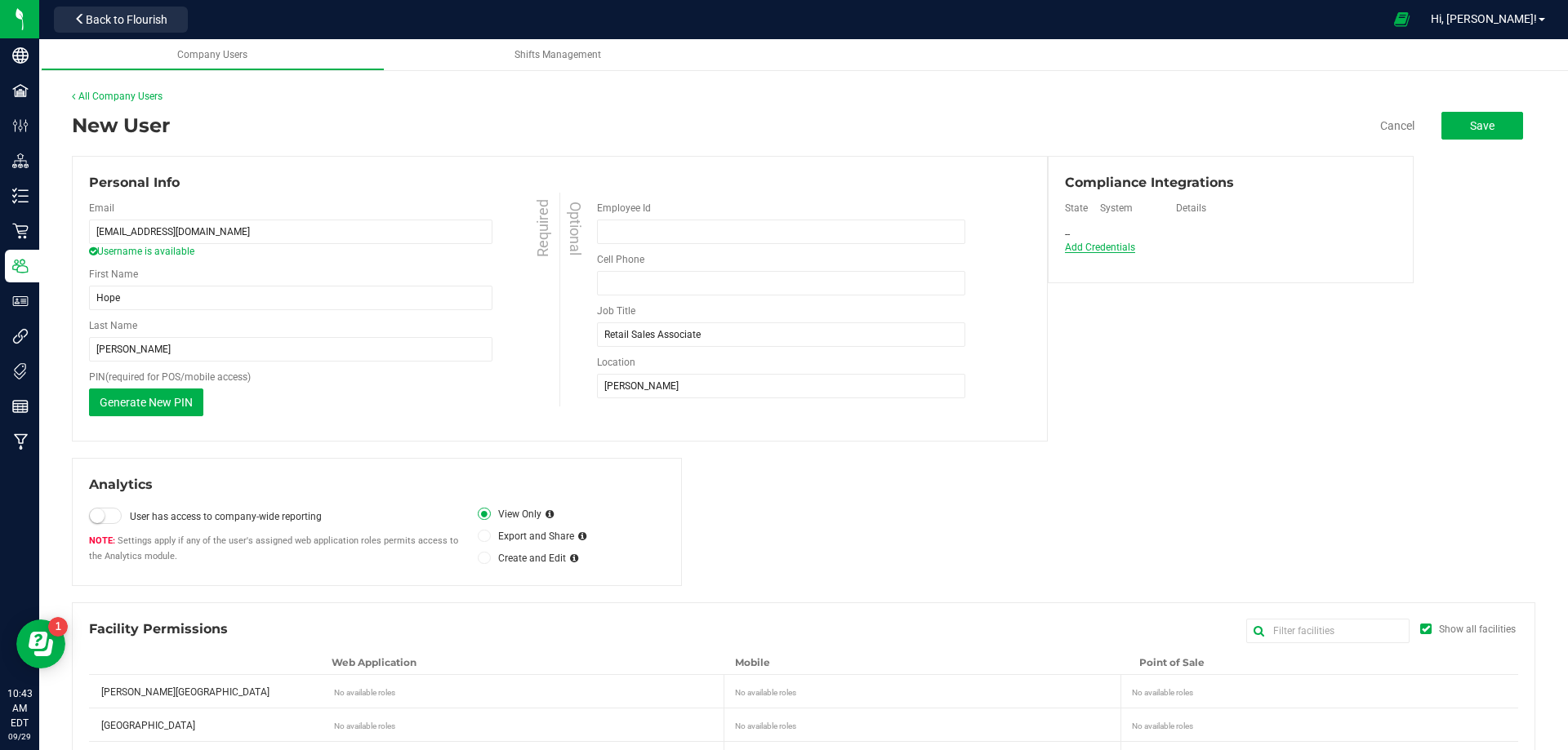
click at [1077, 246] on span "Add Credentials" at bounding box center [1100, 247] width 70 height 11
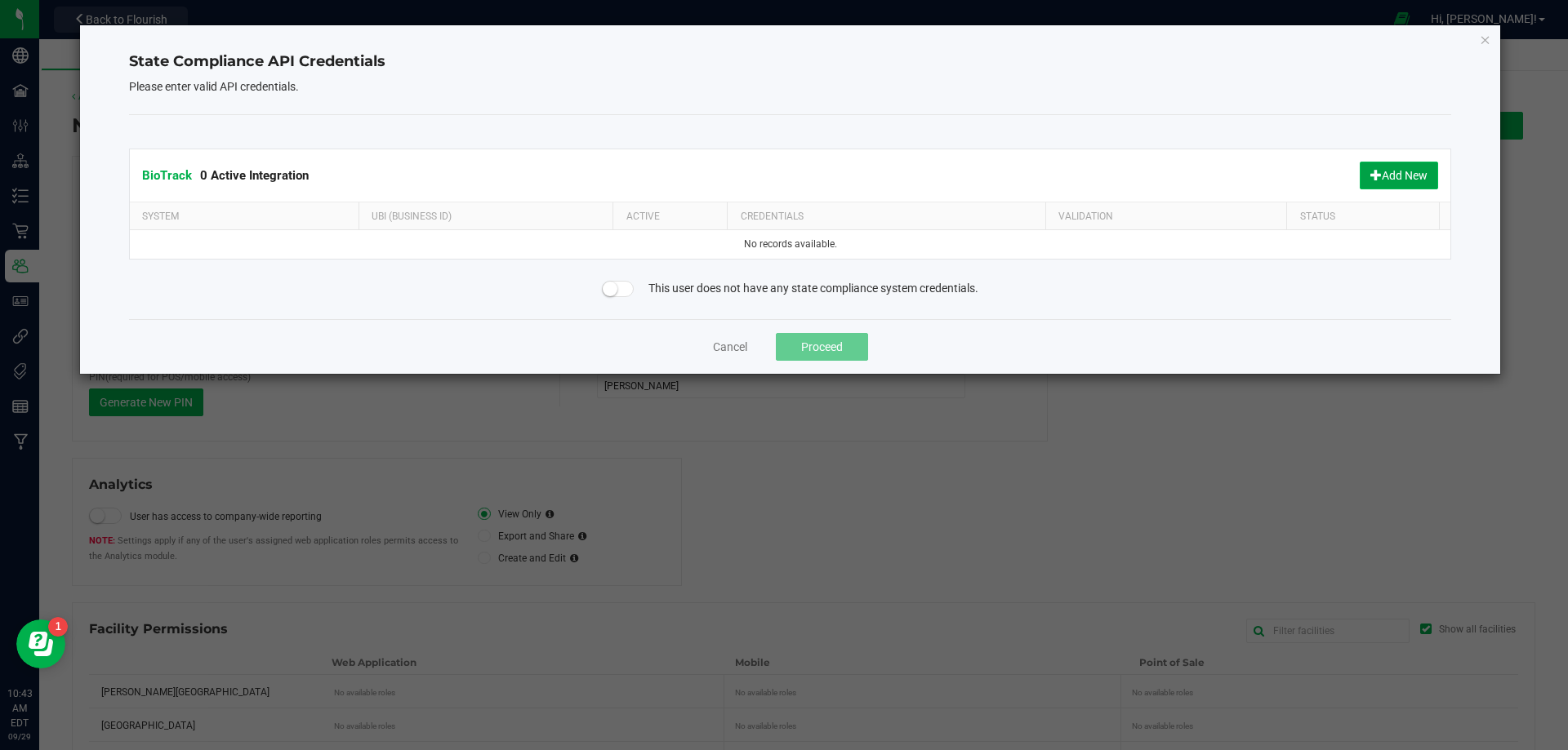
click at [1402, 174] on button "Add New" at bounding box center [1399, 176] width 79 height 27
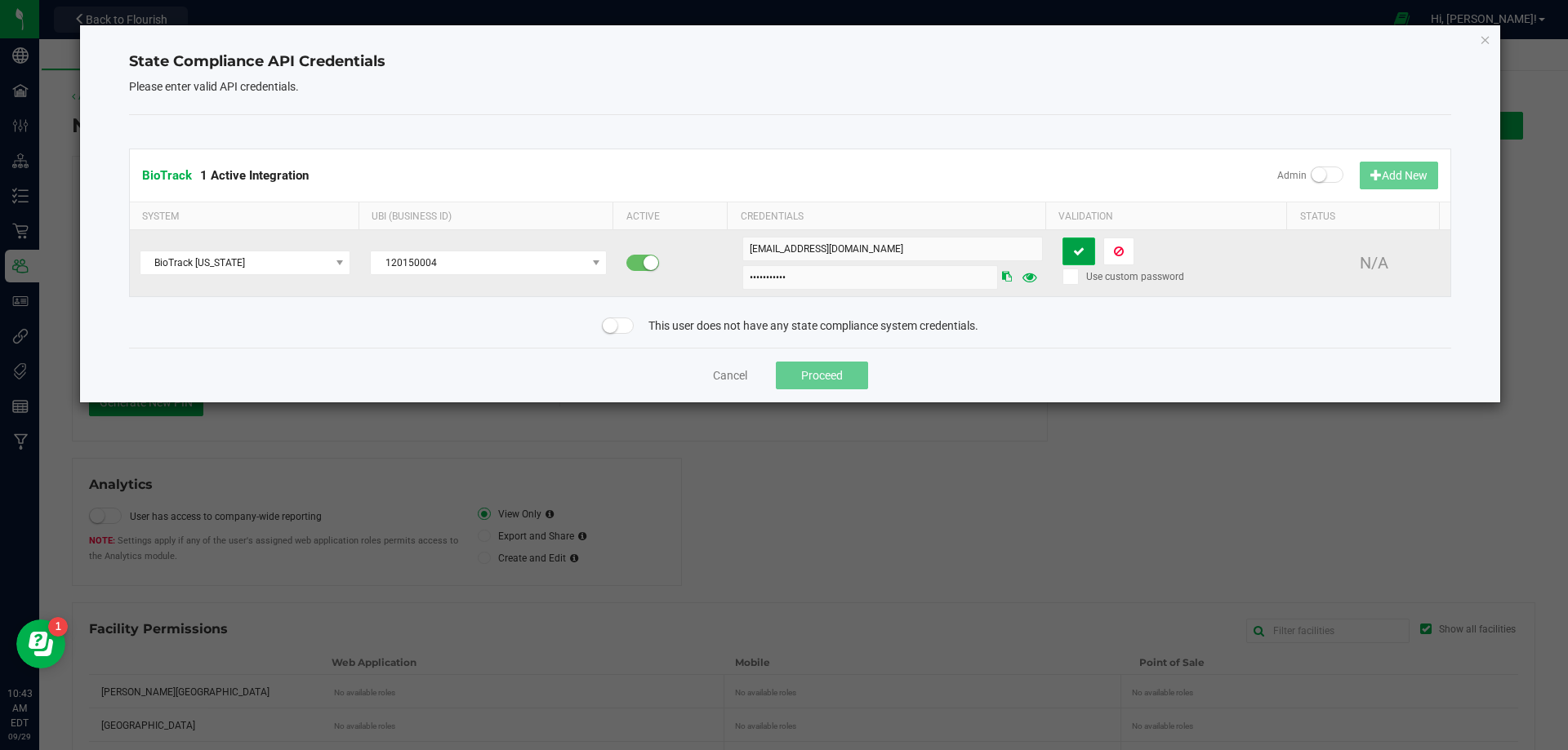
click at [1073, 252] on icon at bounding box center [1079, 252] width 11 height 11
click at [832, 372] on button "Proceed" at bounding box center [822, 375] width 92 height 27
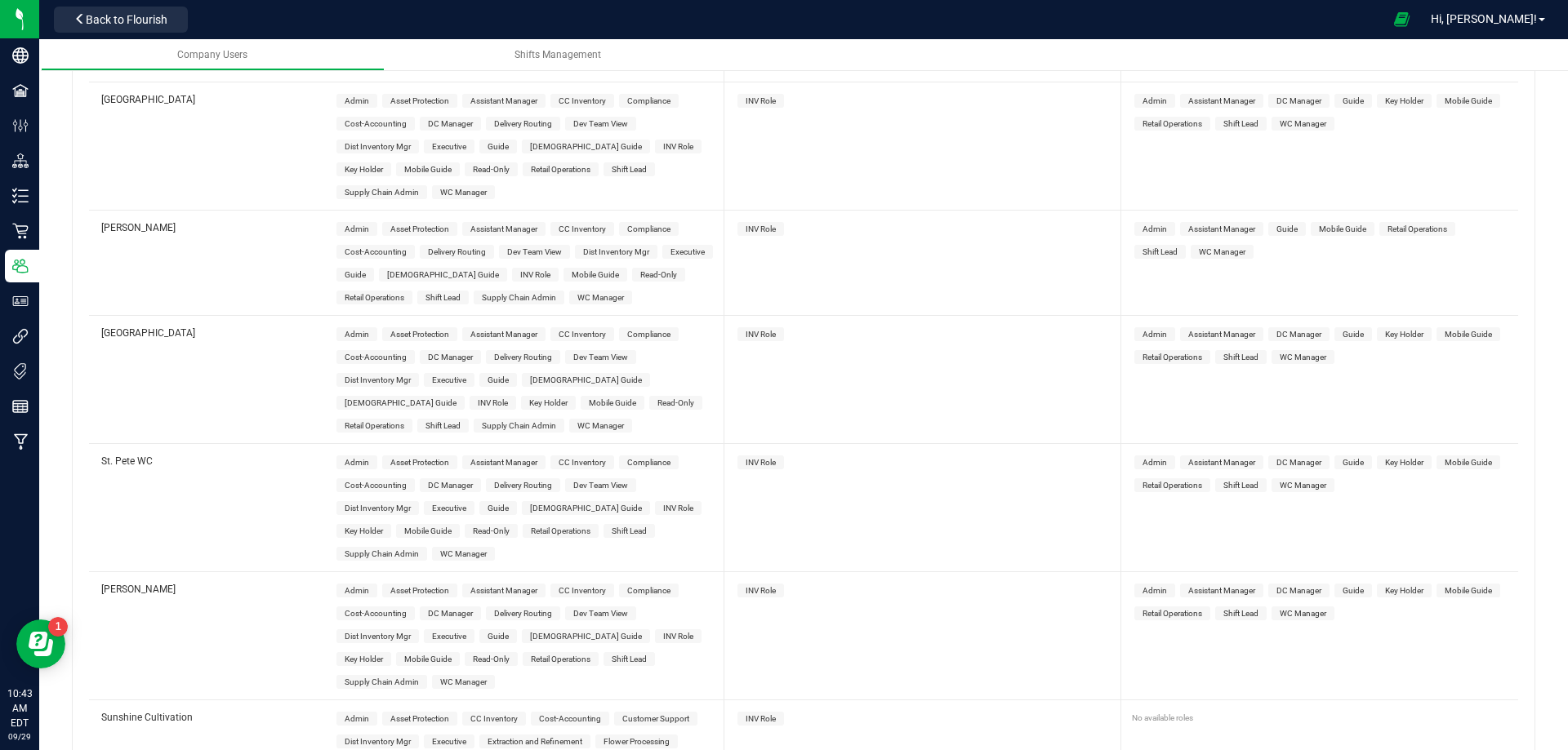
scroll to position [5959, 0]
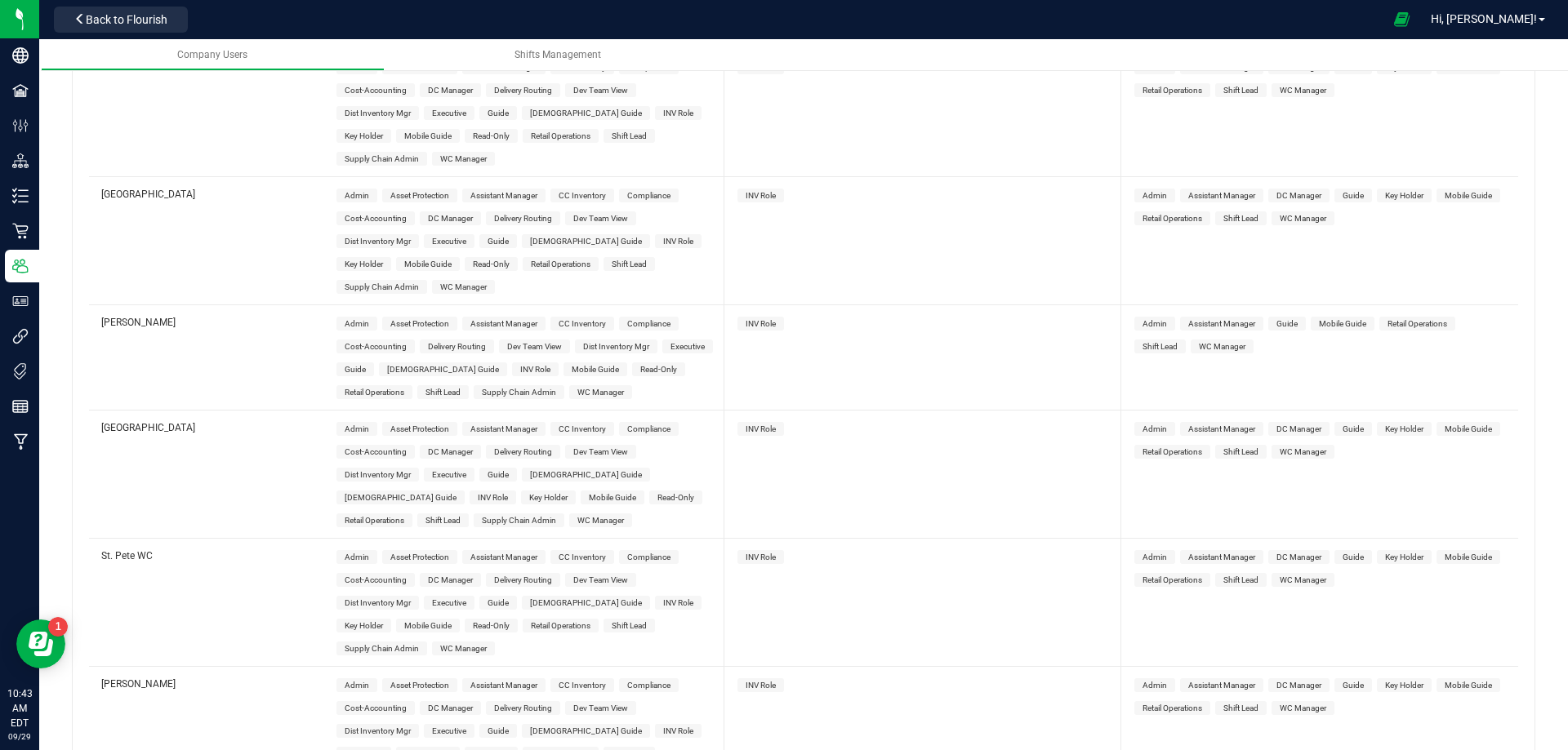
click at [352, 365] on span "Guide" at bounding box center [355, 370] width 21 height 9
click at [746, 319] on span "INV Role" at bounding box center [760, 324] width 30 height 9
click at [1283, 319] on span "Guide" at bounding box center [1286, 324] width 21 height 9
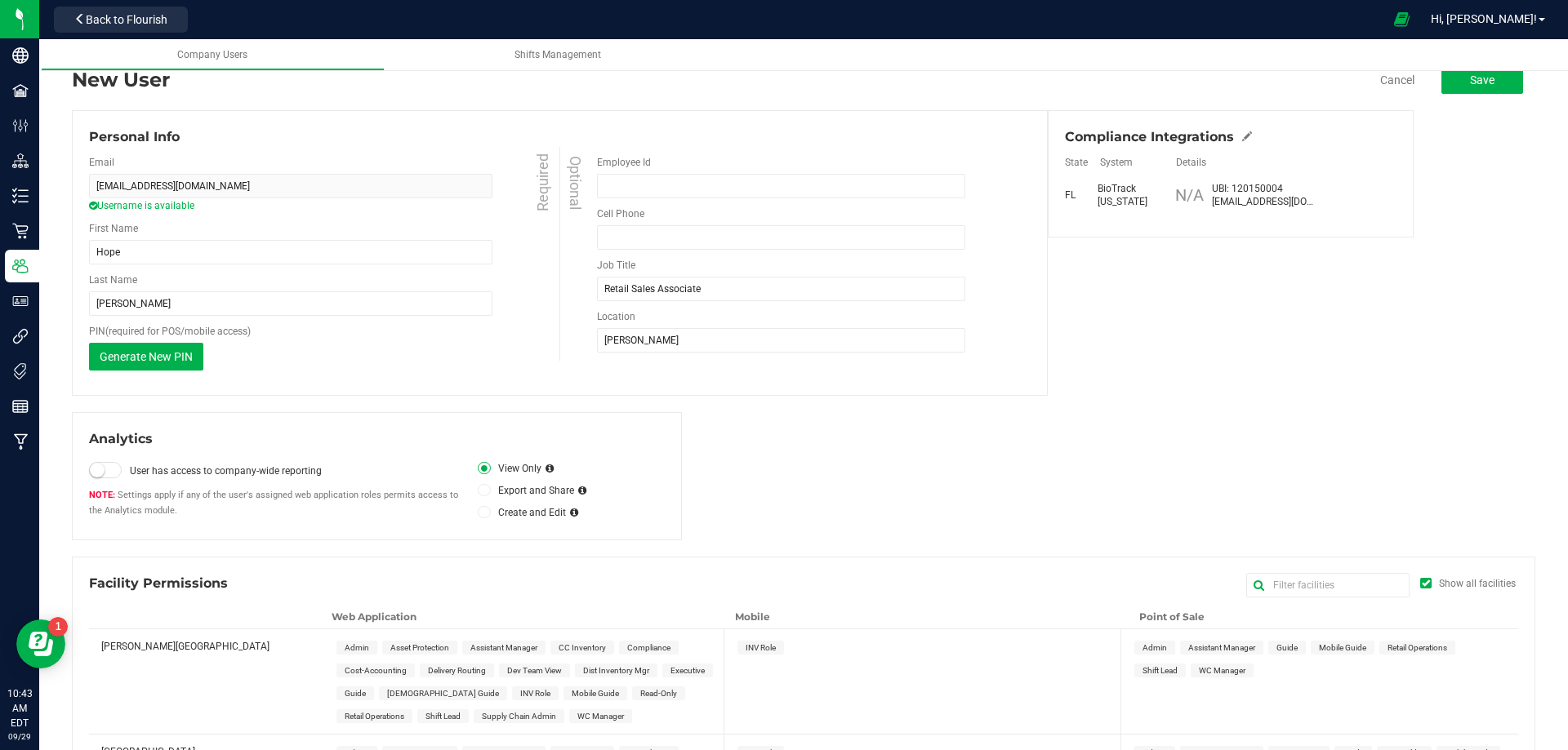
scroll to position [0, 0]
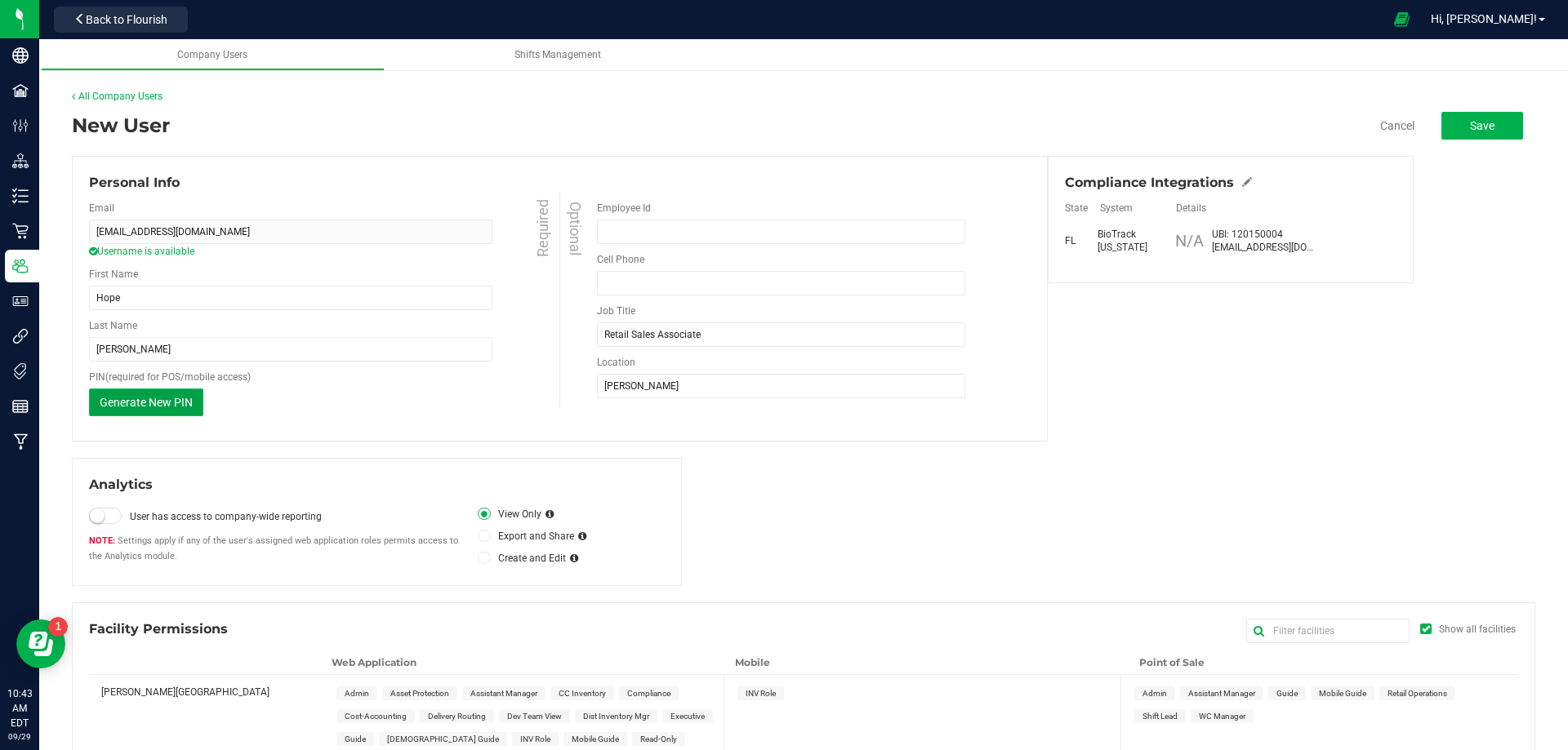
click at [168, 398] on span "Generate New PIN" at bounding box center [146, 402] width 93 height 13
click at [1477, 127] on span "Save" at bounding box center [1481, 125] width 25 height 13
